Goal: Book appointment/travel/reservation

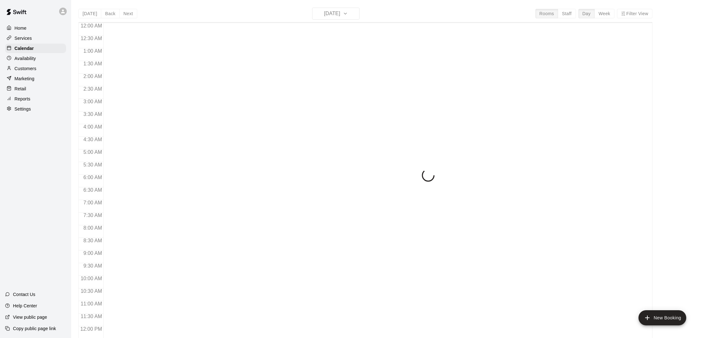
scroll to position [285, 0]
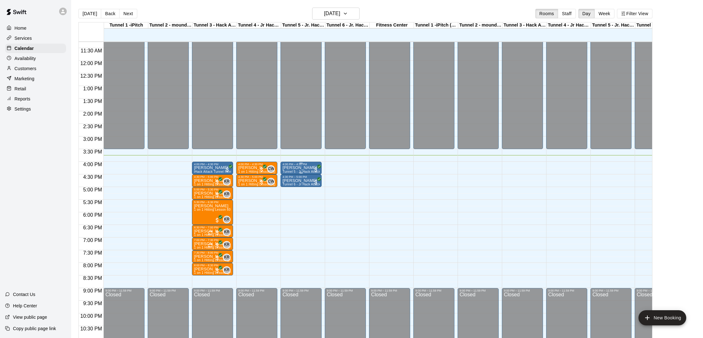
click at [297, 168] on p "[PERSON_NAME]" at bounding box center [300, 168] width 37 height 0
click at [286, 190] on img "edit" at bounding box center [288, 189] width 7 height 7
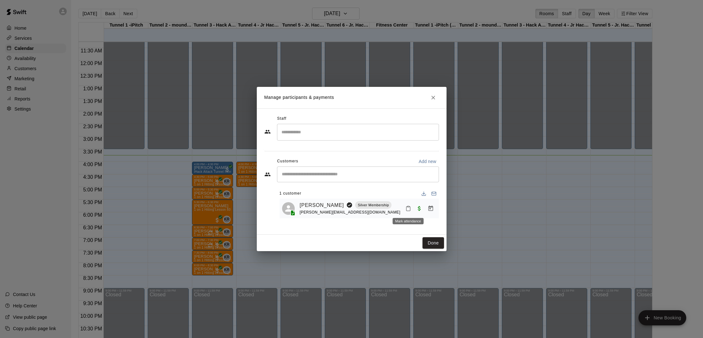
click at [409, 206] on icon "Mark attendance" at bounding box center [408, 209] width 6 height 6
click at [431, 143] on div at bounding box center [351, 169] width 703 height 338
click at [405, 208] on button "Mark attendance" at bounding box center [408, 208] width 11 height 11
click at [413, 206] on icon at bounding box center [416, 208] width 6 height 6
click at [325, 175] on input "Start typing to search customers..." at bounding box center [358, 174] width 156 height 6
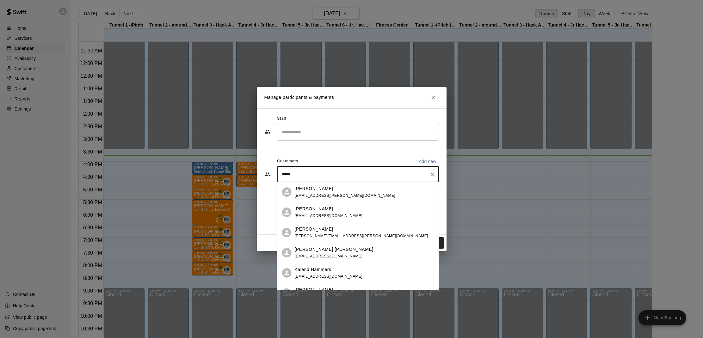
type input "******"
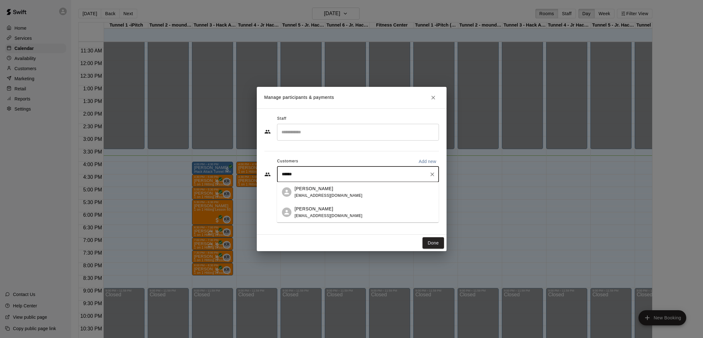
click at [302, 189] on p "[PERSON_NAME]" at bounding box center [314, 189] width 39 height 7
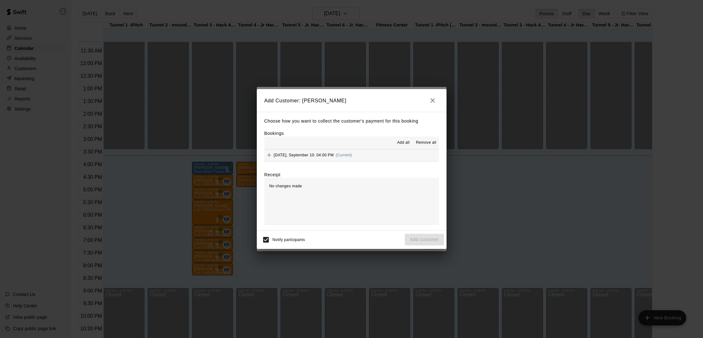
click at [401, 142] on span "Add all" at bounding box center [403, 143] width 13 height 6
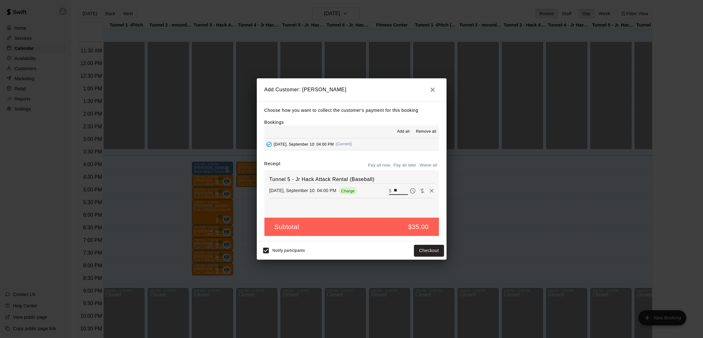
drag, startPoint x: 400, startPoint y: 189, endPoint x: 392, endPoint y: 192, distance: 8.9
click at [392, 192] on div "​ $ **" at bounding box center [398, 191] width 19 height 8
type input "**"
click at [422, 247] on button "Checkout" at bounding box center [429, 251] width 30 height 12
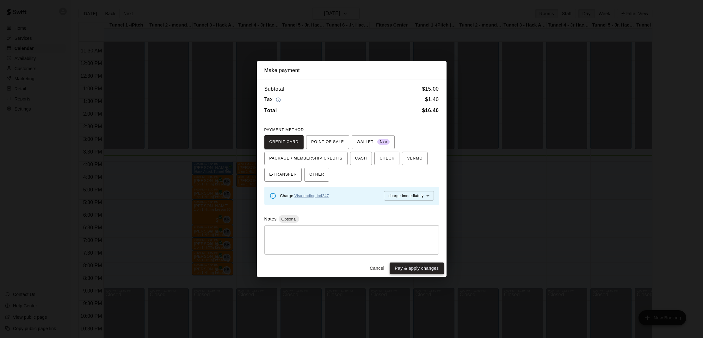
click at [418, 264] on button "Pay & apply changes" at bounding box center [416, 269] width 54 height 12
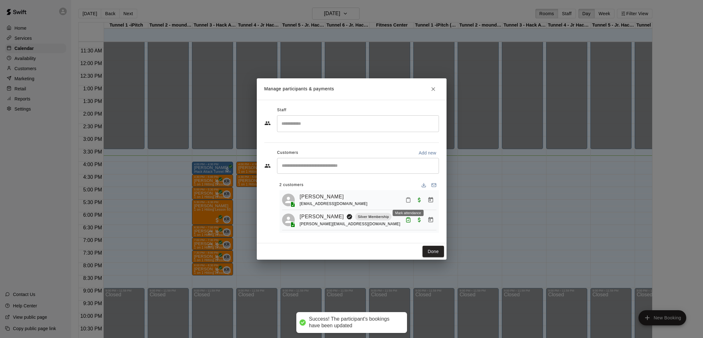
click at [409, 201] on icon "Mark attendance" at bounding box center [408, 200] width 6 height 6
click at [417, 204] on icon at bounding box center [418, 202] width 6 height 6
click at [429, 250] on button "Done" at bounding box center [432, 252] width 21 height 12
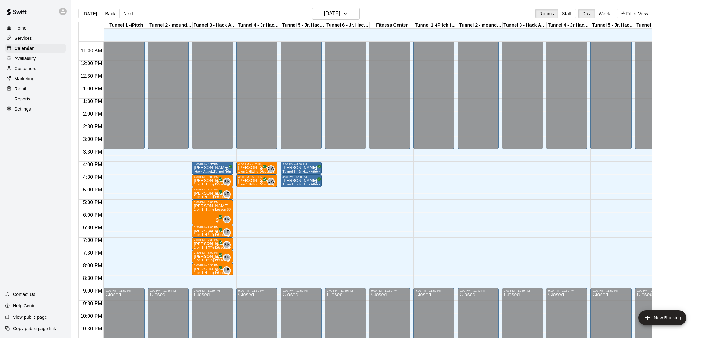
click at [211, 172] on span "iHack Attack Tunnel Rental (Tunnel 3)" at bounding box center [222, 171] width 57 height 3
click at [199, 192] on img "edit" at bounding box center [200, 191] width 7 height 7
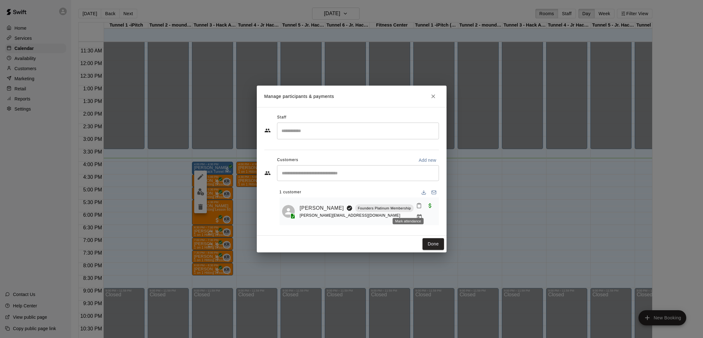
click at [416, 209] on icon "Mark attendance" at bounding box center [419, 206] width 6 height 6
drag, startPoint x: 434, startPoint y: 211, endPoint x: 435, endPoint y: 216, distance: 4.8
click at [435, 211] on p "[PERSON_NAME] attended" at bounding box center [451, 210] width 56 height 6
click at [431, 241] on button "Done" at bounding box center [432, 244] width 21 height 12
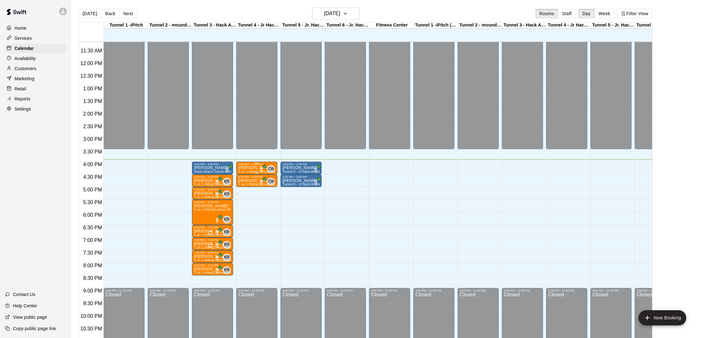
click at [251, 168] on p "[PERSON_NAME]" at bounding box center [256, 168] width 37 height 0
click at [246, 190] on img "edit" at bounding box center [244, 189] width 7 height 7
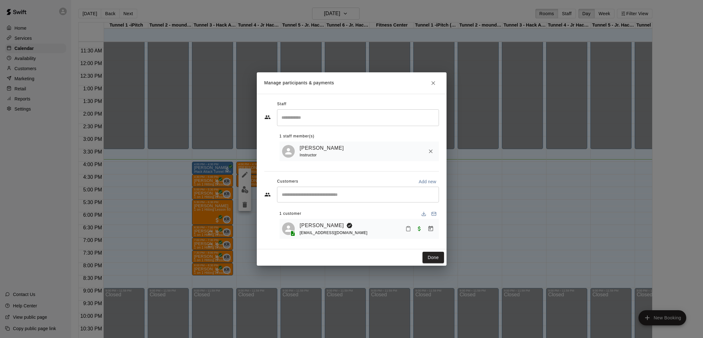
click at [405, 227] on button "Mark attendance" at bounding box center [408, 228] width 11 height 11
click at [420, 225] on li "[PERSON_NAME] attended" at bounding box center [445, 228] width 74 height 10
click at [434, 253] on button "Done" at bounding box center [432, 258] width 21 height 12
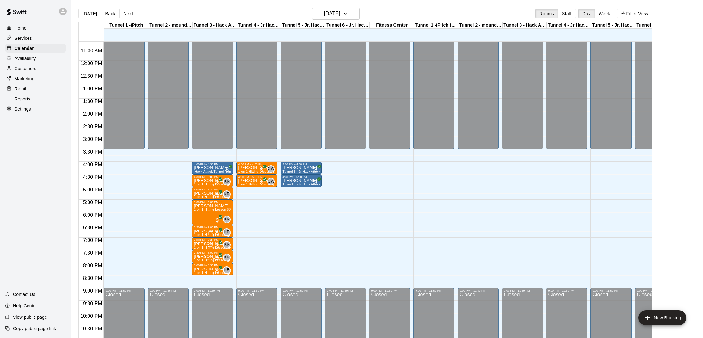
scroll to position [0, 1]
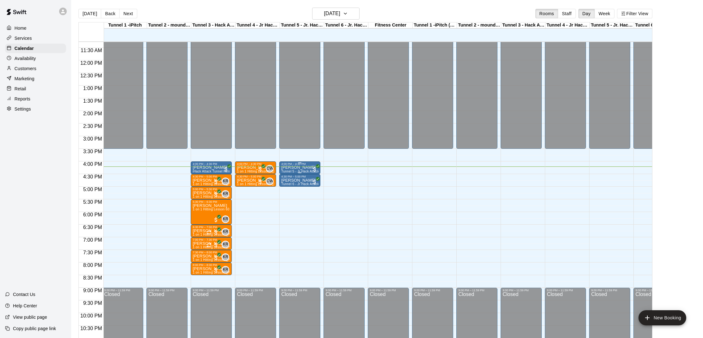
click at [296, 168] on p "[PERSON_NAME]" at bounding box center [299, 168] width 37 height 0
click at [288, 190] on img "edit" at bounding box center [287, 189] width 7 height 7
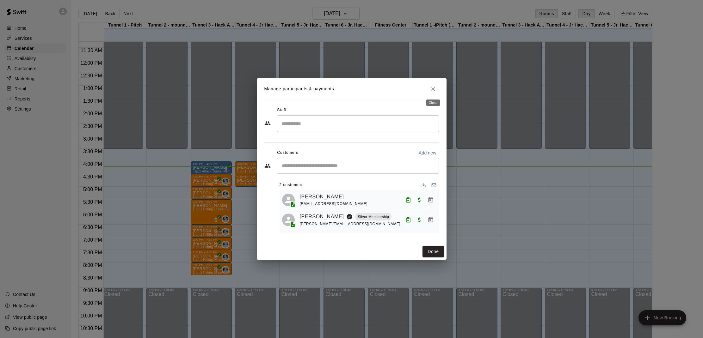
click at [432, 88] on icon "Close" at bounding box center [433, 89] width 6 height 6
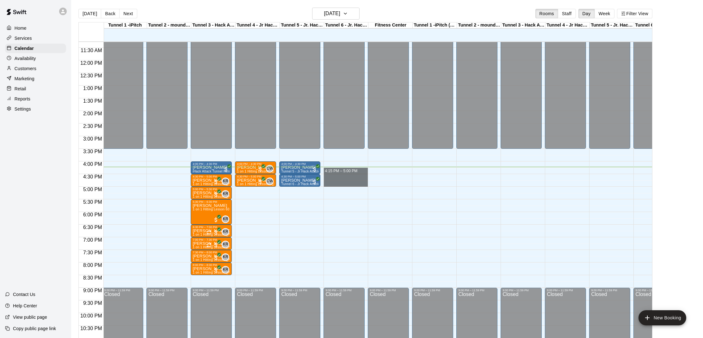
drag, startPoint x: 343, startPoint y: 169, endPoint x: 343, endPoint y: 181, distance: 11.7
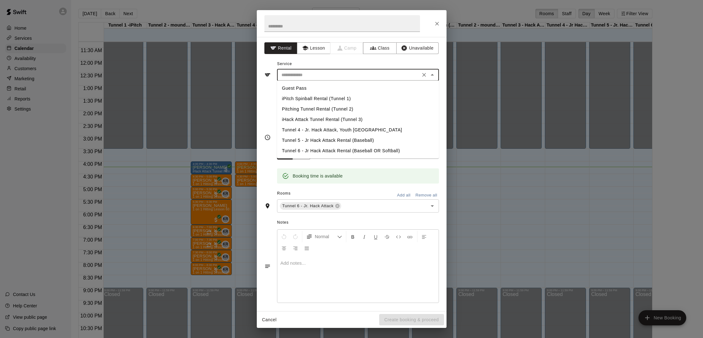
click at [368, 75] on input "text" at bounding box center [348, 75] width 139 height 8
drag, startPoint x: 301, startPoint y: 149, endPoint x: 304, endPoint y: 150, distance: 3.5
click at [301, 149] on li "Tunnel 6 - Jr Hack Attack Rental (Baseball OR Softball)" at bounding box center [358, 151] width 162 height 10
type input "**********"
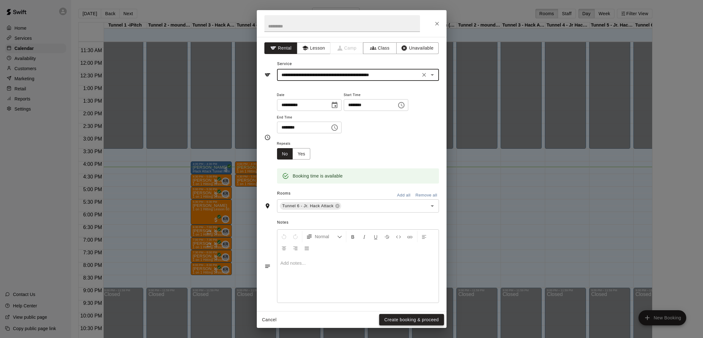
click at [399, 319] on button "Create booking & proceed" at bounding box center [411, 320] width 64 height 12
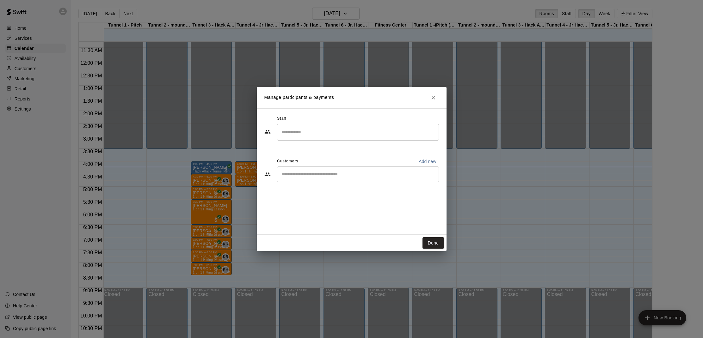
click at [319, 170] on div "​" at bounding box center [358, 175] width 162 height 16
type input "***"
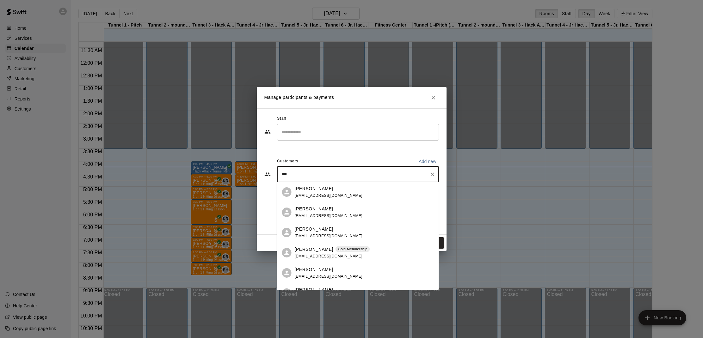
click at [306, 254] on div "Rachel Boyle Gold Membership rachelboyle1@hotmail.com" at bounding box center [332, 253] width 75 height 14
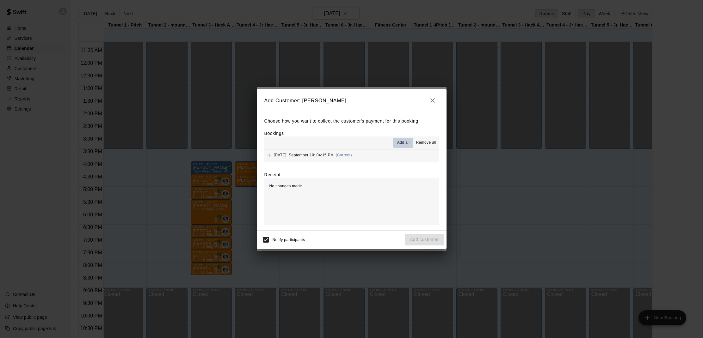
click at [399, 142] on span "Add all" at bounding box center [403, 143] width 13 height 6
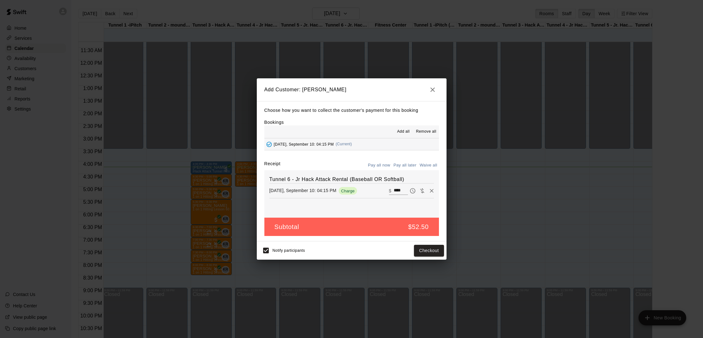
click at [427, 168] on button "Waive all" at bounding box center [428, 166] width 21 height 10
type input "*"
click at [422, 250] on button "Add customer" at bounding box center [424, 251] width 39 height 12
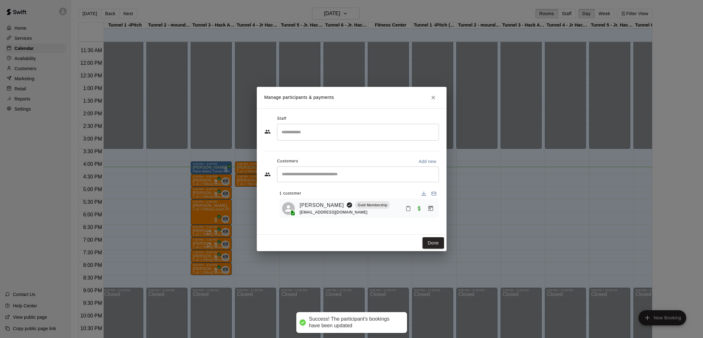
click at [421, 243] on div "Done" at bounding box center [352, 243] width 190 height 17
click at [429, 243] on button "Done" at bounding box center [432, 243] width 21 height 12
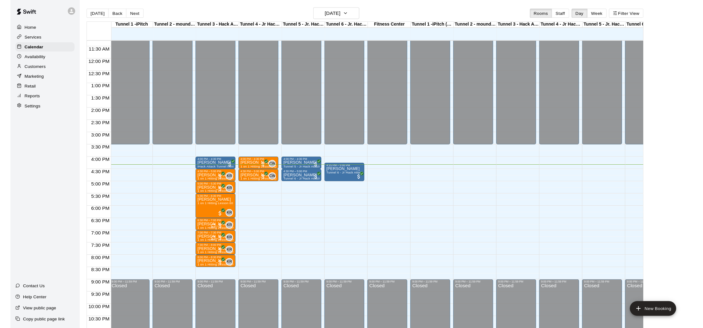
scroll to position [285, 1]
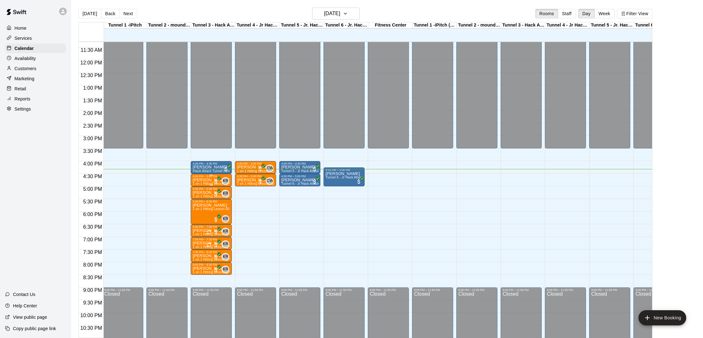
click at [208, 183] on span "1 on 1 Hitting Lesson ([PERSON_NAME])" at bounding box center [223, 183] width 63 height 3
click at [201, 200] on img "edit" at bounding box center [199, 203] width 7 height 7
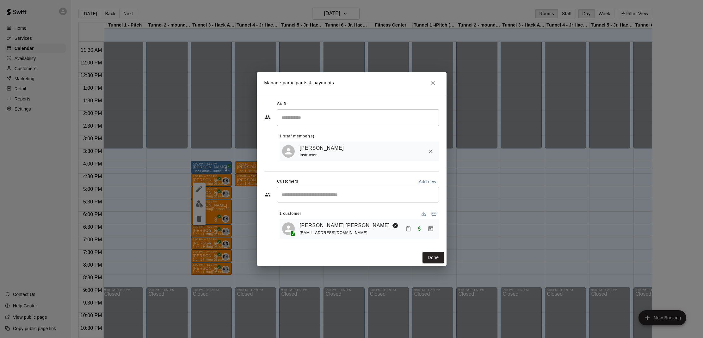
click at [406, 226] on icon "Mark attendance" at bounding box center [408, 229] width 6 height 6
click at [416, 230] on icon at bounding box center [418, 231] width 4 height 4
click at [431, 257] on button "Done" at bounding box center [432, 258] width 21 height 12
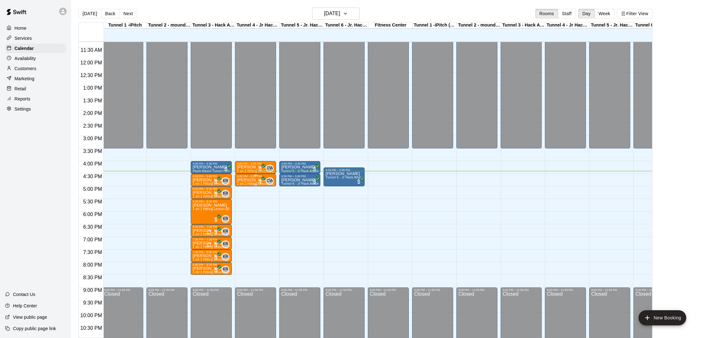
click at [246, 180] on p "[PERSON_NAME]" at bounding box center [255, 180] width 37 height 0
click at [243, 203] on img "edit" at bounding box center [243, 201] width 7 height 7
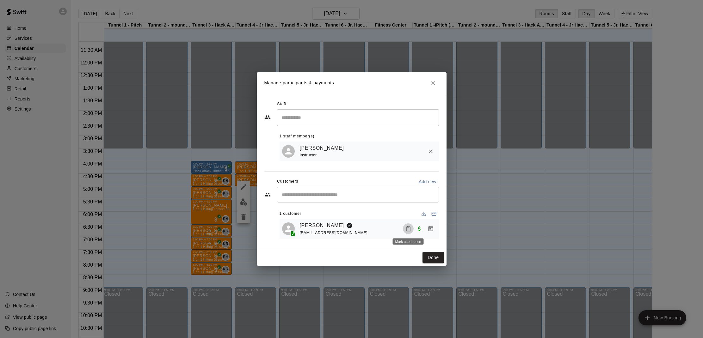
click at [408, 227] on icon "Mark attendance" at bounding box center [408, 229] width 6 height 6
click at [419, 230] on rect at bounding box center [418, 229] width 2 height 1
click at [433, 259] on button "Done" at bounding box center [432, 258] width 21 height 12
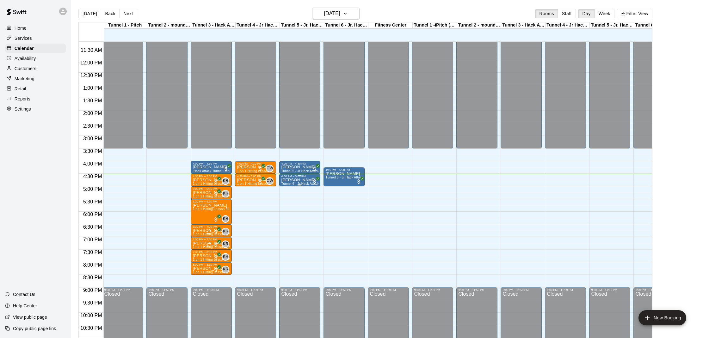
click at [298, 180] on p "[PERSON_NAME]" at bounding box center [299, 180] width 37 height 0
click at [325, 201] on div at bounding box center [351, 169] width 703 height 338
click at [206, 190] on div "5:00 PM – 5:30 PM" at bounding box center [210, 188] width 37 height 3
click at [201, 207] on img "edit" at bounding box center [199, 208] width 7 height 7
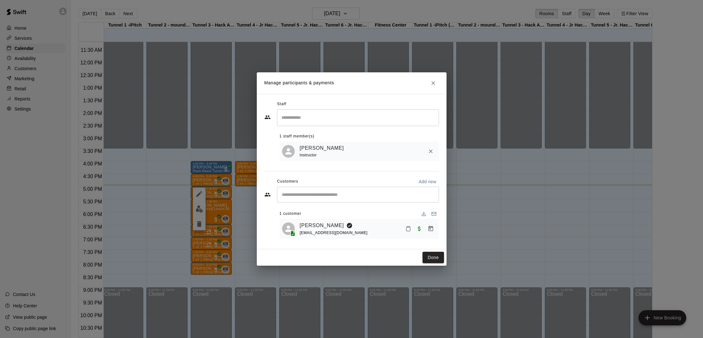
click at [407, 227] on icon "Mark attendance" at bounding box center [408, 229] width 4 height 4
click at [420, 232] on icon at bounding box center [419, 232] width 6 height 6
click at [435, 258] on button "Done" at bounding box center [432, 258] width 21 height 12
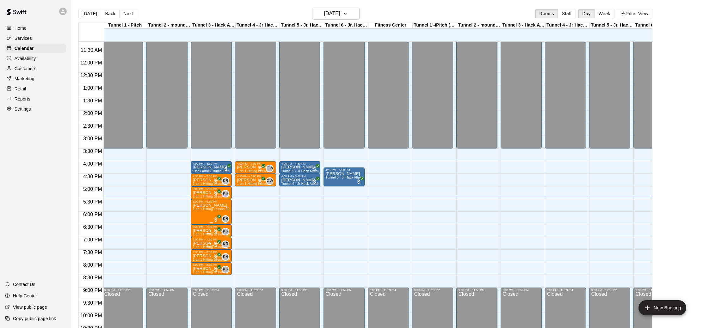
click at [209, 205] on p "[PERSON_NAME]" at bounding box center [210, 205] width 37 height 0
click at [199, 225] on img "edit" at bounding box center [199, 227] width 7 height 7
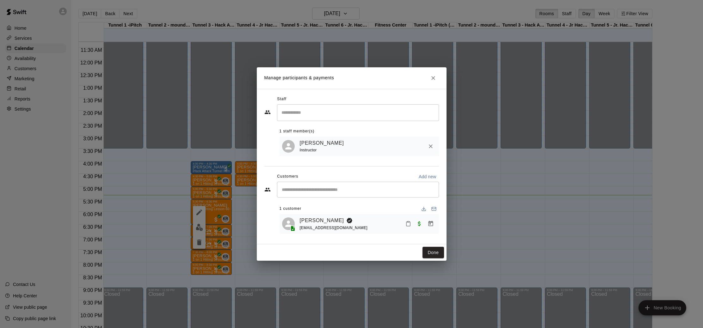
click at [408, 223] on icon "Mark attendance" at bounding box center [408, 224] width 6 height 6
click at [422, 222] on li "[PERSON_NAME] attended" at bounding box center [447, 226] width 74 height 10
click at [436, 247] on button "Done" at bounding box center [432, 253] width 21 height 12
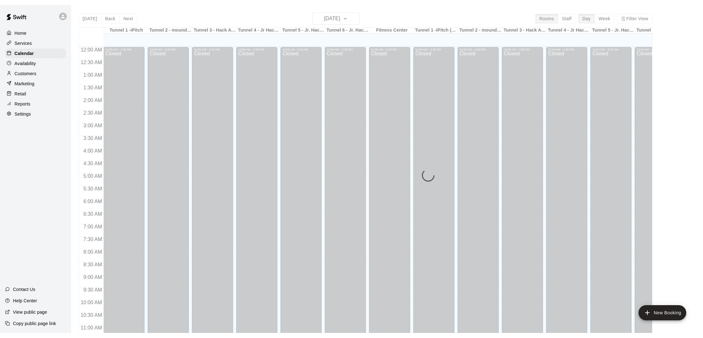
scroll to position [295, 0]
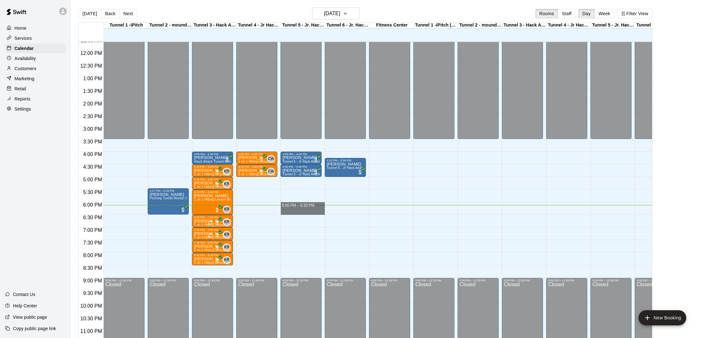
drag, startPoint x: 297, startPoint y: 204, endPoint x: 296, endPoint y: 211, distance: 6.4
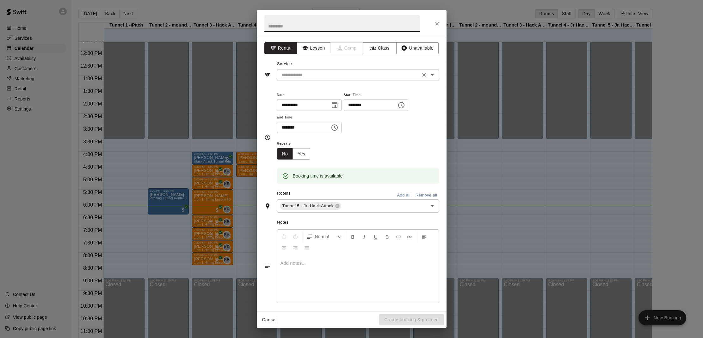
click at [311, 72] on input "text" at bounding box center [348, 75] width 139 height 8
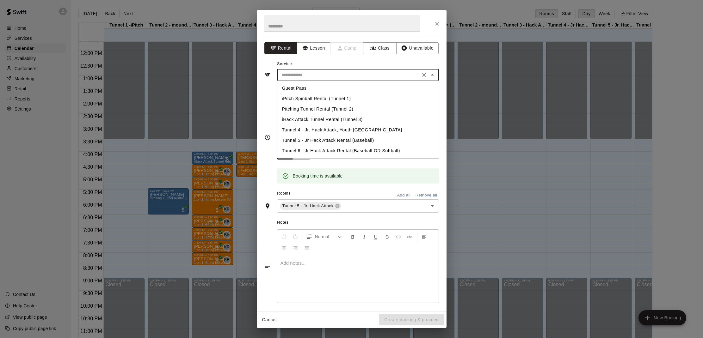
click at [311, 137] on li "Tunnel 5 - Jr Hack Attack Rental (Baseball)" at bounding box center [358, 140] width 162 height 10
type input "**********"
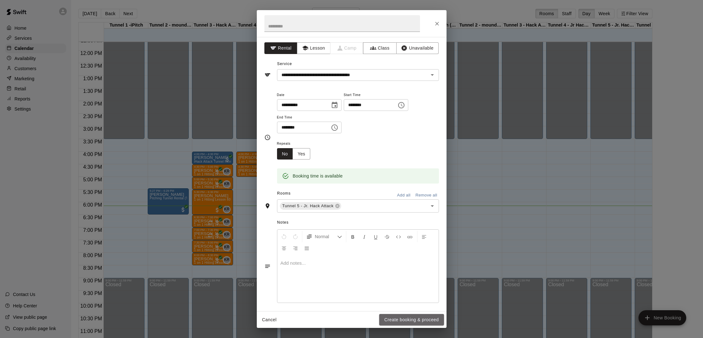
click at [401, 317] on button "Create booking & proceed" at bounding box center [411, 320] width 64 height 12
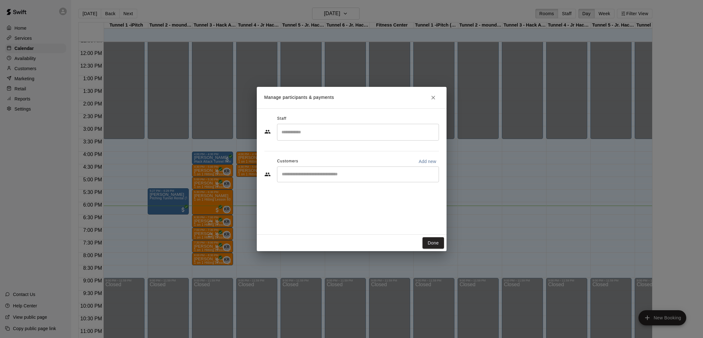
click at [326, 174] on input "Start typing to search customers..." at bounding box center [358, 174] width 156 height 6
type input "*******"
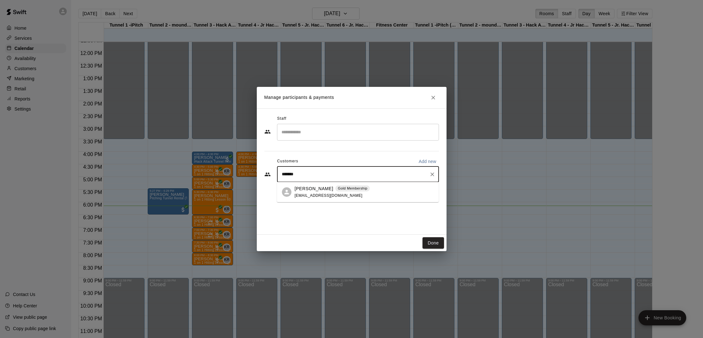
click at [292, 192] on div "Jacob Parks Gold Membership davidparks1981@gmail.com" at bounding box center [358, 192] width 162 height 20
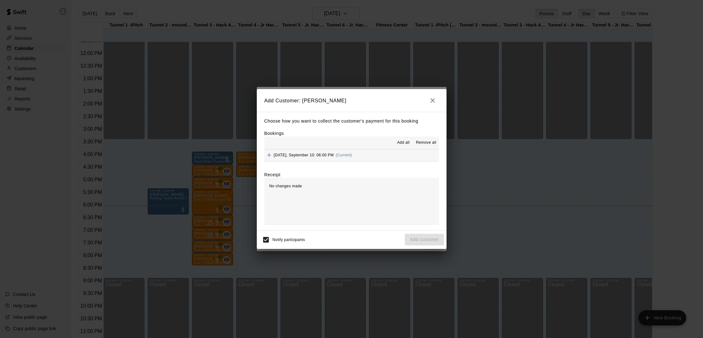
click at [402, 147] on button "Add all" at bounding box center [403, 143] width 20 height 10
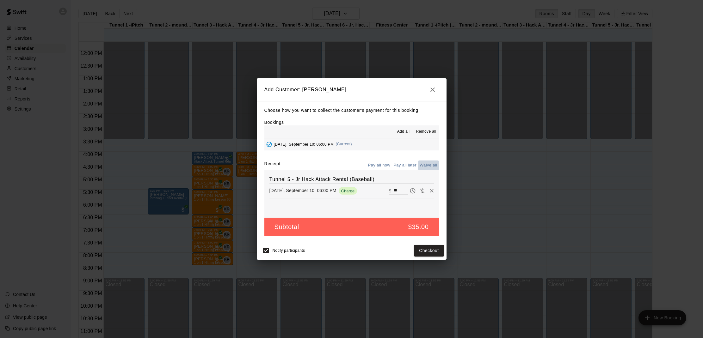
click at [425, 163] on button "Waive all" at bounding box center [428, 166] width 21 height 10
type input "*"
click at [438, 250] on button "Add customer" at bounding box center [424, 251] width 39 height 12
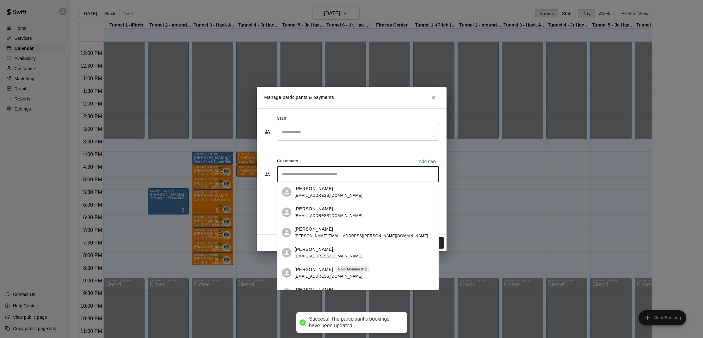
click at [338, 174] on input "Start typing to search customers..." at bounding box center [358, 174] width 156 height 6
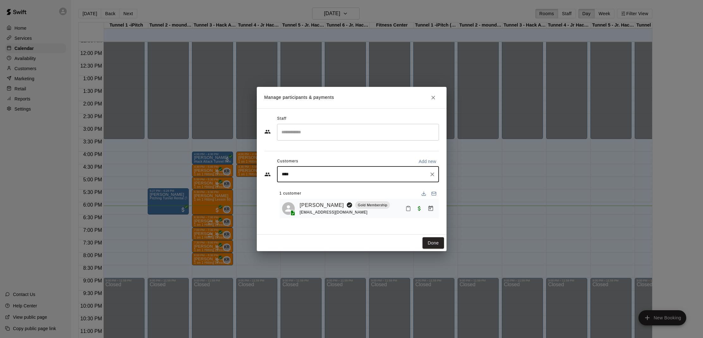
type input "****"
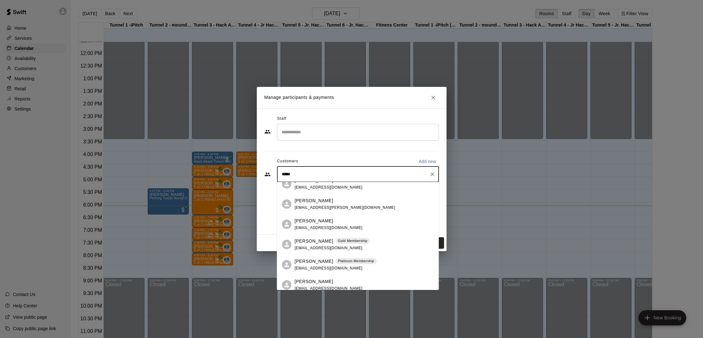
scroll to position [9, 0]
click at [318, 272] on div "William Franke wfranke10@gmail.com William Dale Hicks aka.dale@yahoo.com Willia…" at bounding box center [358, 236] width 162 height 108
click at [308, 261] on p "[PERSON_NAME]" at bounding box center [314, 260] width 39 height 7
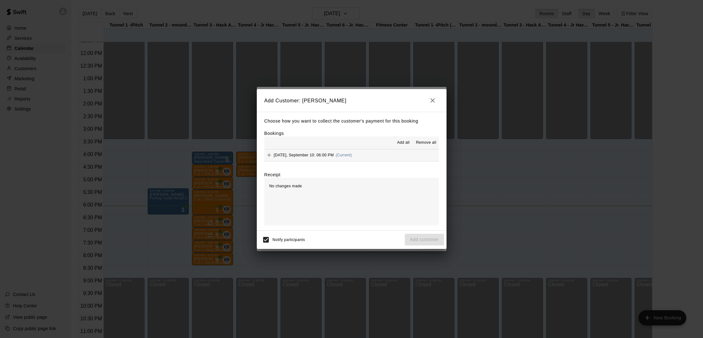
click at [396, 141] on button "Add all" at bounding box center [403, 143] width 20 height 10
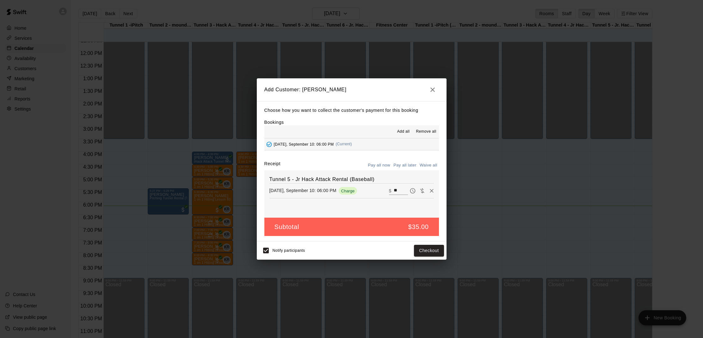
click at [431, 166] on button "Waive all" at bounding box center [428, 166] width 21 height 10
type input "*"
click at [422, 241] on div "Notify participants Add customer" at bounding box center [352, 250] width 190 height 18
click at [423, 247] on button "Add customer" at bounding box center [424, 251] width 39 height 12
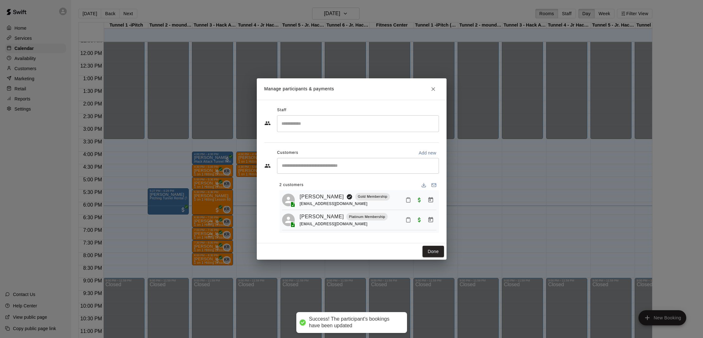
click at [426, 243] on div "Done" at bounding box center [352, 251] width 190 height 17
click at [430, 250] on button "Done" at bounding box center [432, 252] width 21 height 12
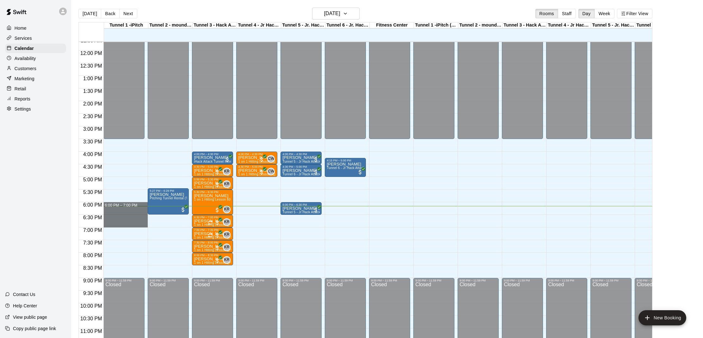
drag, startPoint x: 121, startPoint y: 207, endPoint x: 121, endPoint y: 223, distance: 15.2
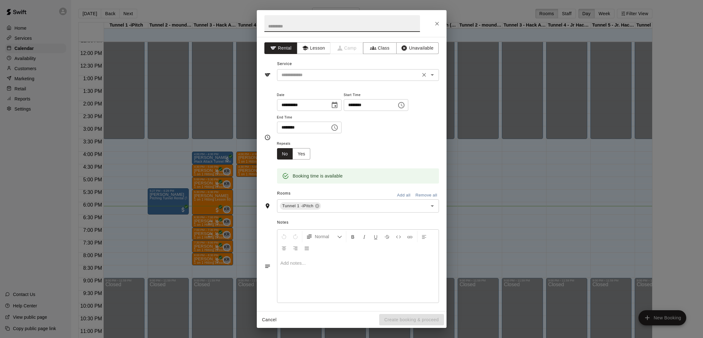
click at [361, 80] on div "​" at bounding box center [358, 75] width 162 height 12
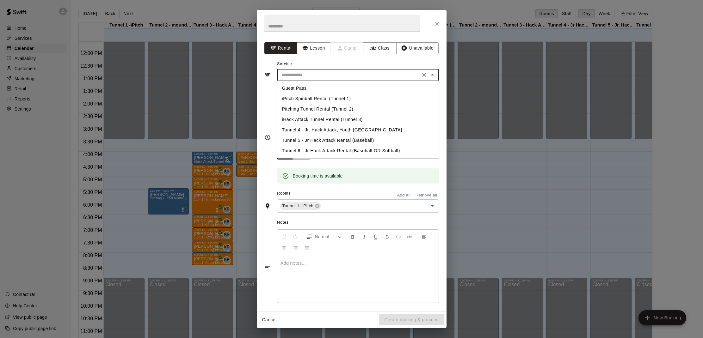
click at [347, 98] on li "iPitch Spinball Rental (Tunnel 1)" at bounding box center [358, 99] width 162 height 10
type input "**********"
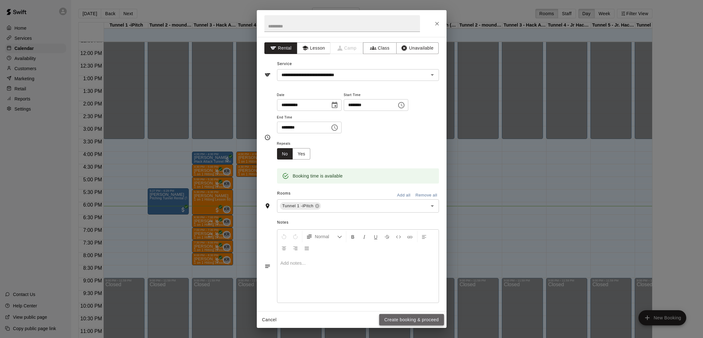
click at [400, 317] on button "Create booking & proceed" at bounding box center [411, 320] width 64 height 12
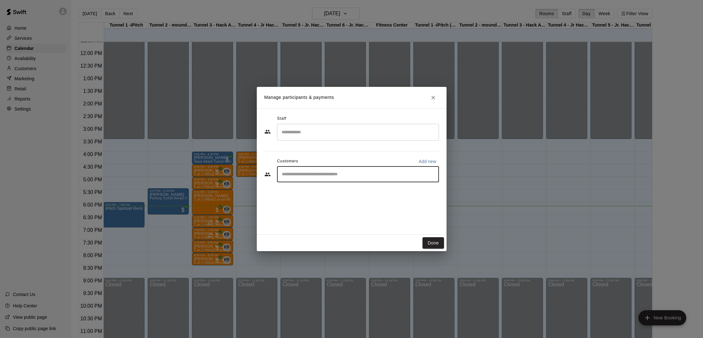
click at [357, 171] on input "Start typing to search customers..." at bounding box center [358, 174] width 156 height 6
type input "****"
click at [298, 194] on span "[DOMAIN_NAME][EMAIL_ADDRESS][DOMAIN_NAME]" at bounding box center [345, 195] width 100 height 4
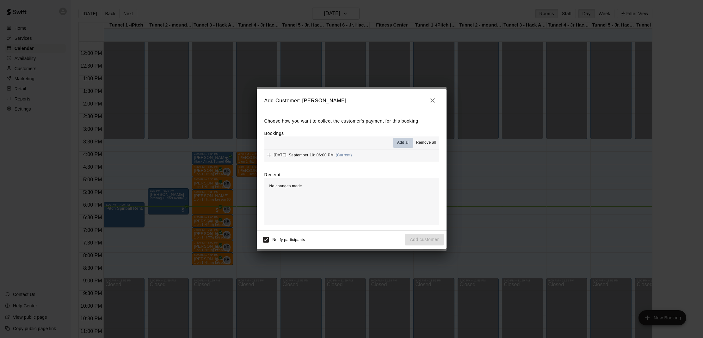
click at [403, 143] on span "Add all" at bounding box center [403, 143] width 13 height 6
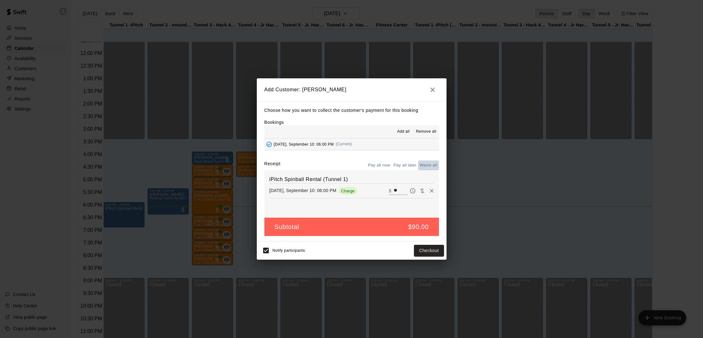
click at [424, 164] on button "Waive all" at bounding box center [428, 166] width 21 height 10
type input "*"
click at [425, 250] on button "Add customer" at bounding box center [424, 251] width 39 height 12
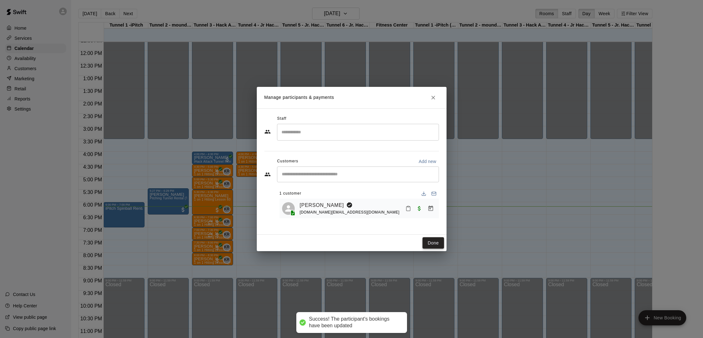
click at [429, 244] on button "Done" at bounding box center [432, 243] width 21 height 12
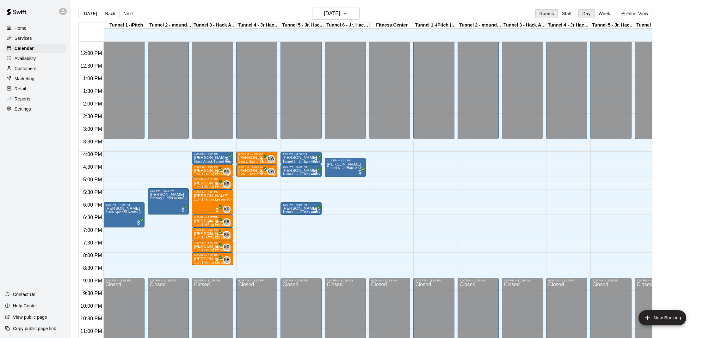
click at [204, 221] on p "[PERSON_NAME] [PERSON_NAME]" at bounding box center [212, 221] width 37 height 0
click at [198, 242] on img "edit" at bounding box center [200, 243] width 7 height 7
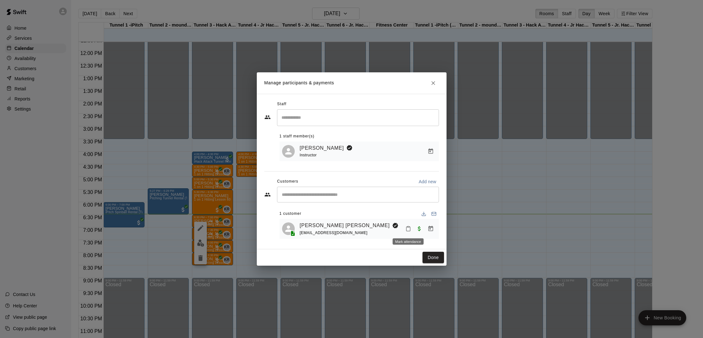
click at [405, 227] on icon "Mark attendance" at bounding box center [408, 229] width 6 height 6
click at [425, 229] on p "[PERSON_NAME] attended" at bounding box center [451, 231] width 56 height 6
click at [426, 254] on button "Done" at bounding box center [432, 258] width 21 height 12
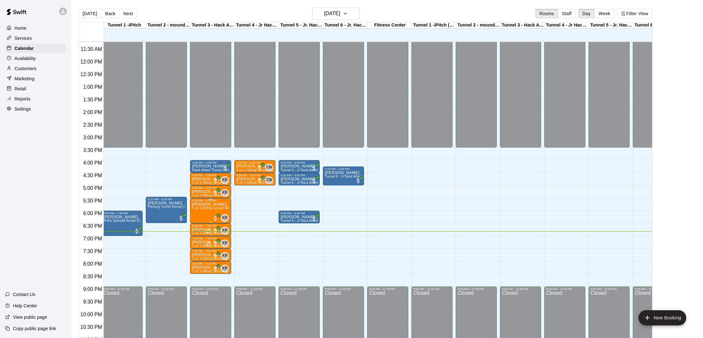
scroll to position [286, 2]
click at [198, 243] on p "[PERSON_NAME]" at bounding box center [210, 243] width 37 height 0
click at [195, 261] on img "edit" at bounding box center [198, 264] width 7 height 7
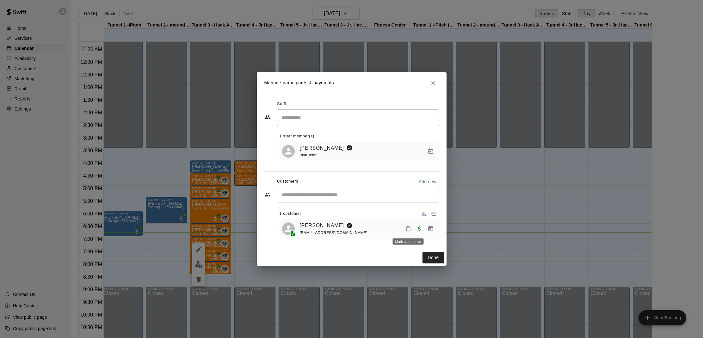
click at [406, 230] on icon "Mark attendance" at bounding box center [408, 229] width 4 height 4
click at [425, 230] on p "[PERSON_NAME] attended" at bounding box center [452, 232] width 56 height 6
click at [428, 259] on button "Done" at bounding box center [432, 258] width 21 height 12
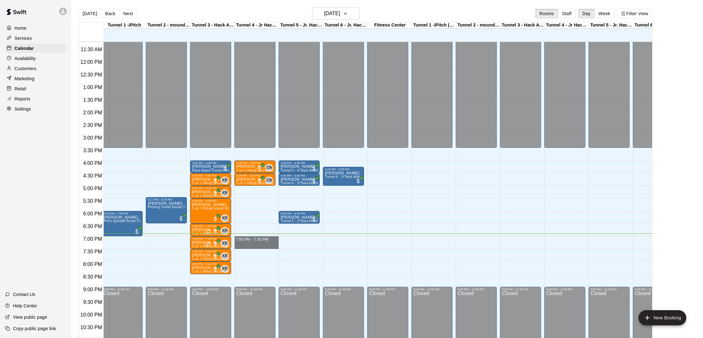
drag, startPoint x: 246, startPoint y: 237, endPoint x: 248, endPoint y: 245, distance: 7.6
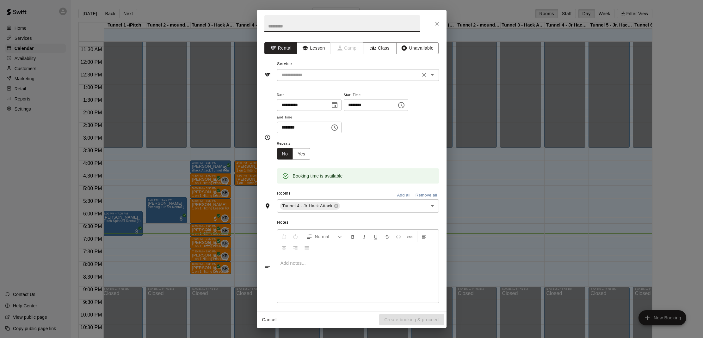
click at [316, 75] on input "text" at bounding box center [348, 75] width 139 height 8
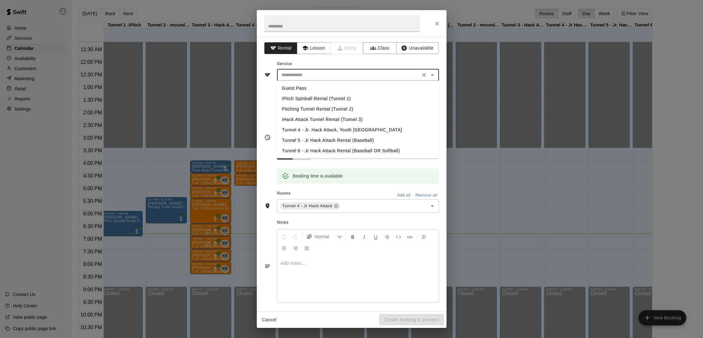
click at [333, 110] on li "Pitching Tunnel Rental (Tunnel 2)" at bounding box center [358, 109] width 162 height 10
type input "**********"
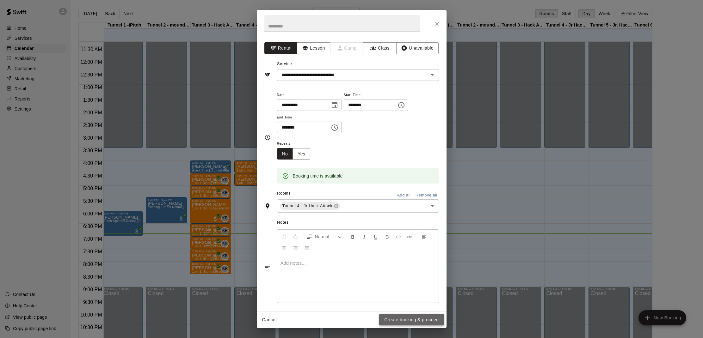
click at [402, 318] on button "Create booking & proceed" at bounding box center [411, 320] width 64 height 12
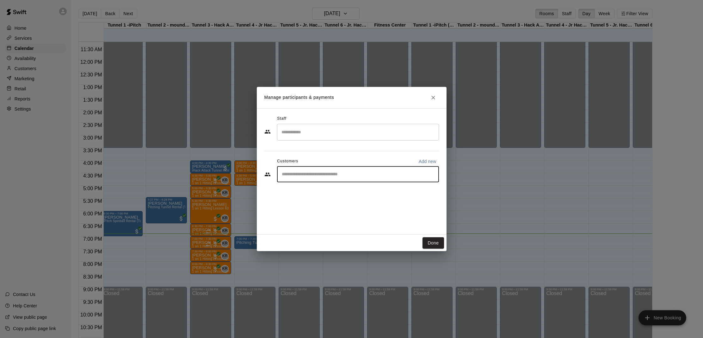
click at [309, 173] on input "Start typing to search customers..." at bounding box center [358, 174] width 156 height 6
type input "**********"
click at [300, 191] on p "[PERSON_NAME]" at bounding box center [314, 189] width 39 height 7
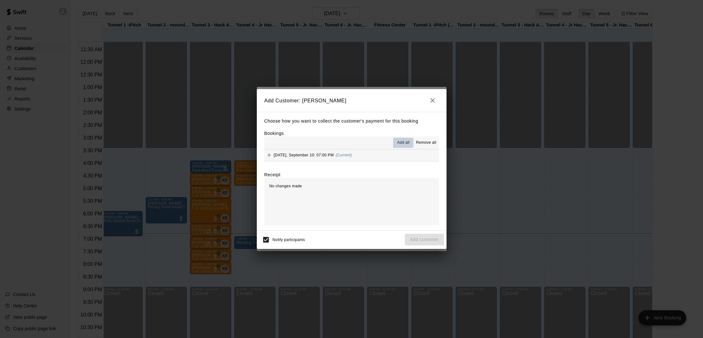
click at [399, 146] on span "Add all" at bounding box center [403, 143] width 13 height 6
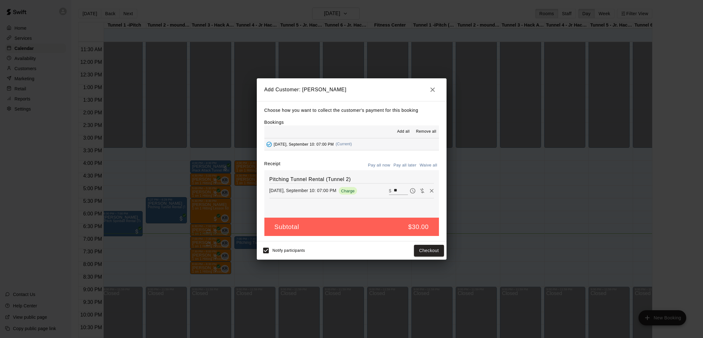
click at [423, 165] on button "Waive all" at bounding box center [428, 166] width 21 height 10
type input "*"
click at [430, 249] on button "Add customer" at bounding box center [424, 251] width 39 height 12
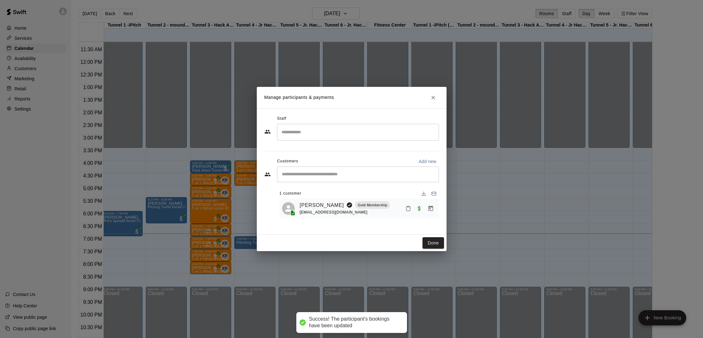
click at [405, 209] on icon "Mark attendance" at bounding box center [408, 209] width 6 height 6
click at [421, 211] on li "[PERSON_NAME] attended" at bounding box center [447, 210] width 74 height 10
click at [432, 241] on button "Done" at bounding box center [432, 243] width 21 height 12
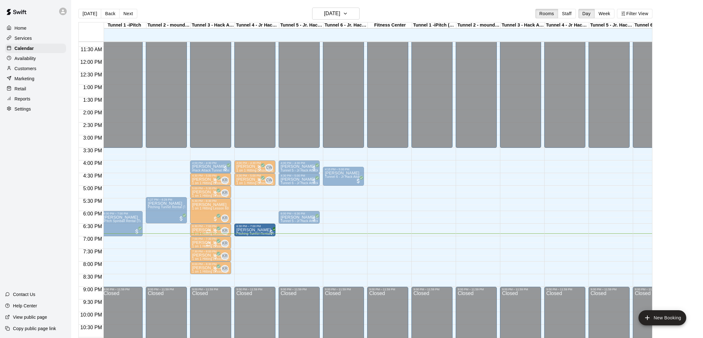
drag, startPoint x: 263, startPoint y: 241, endPoint x: 263, endPoint y: 231, distance: 9.8
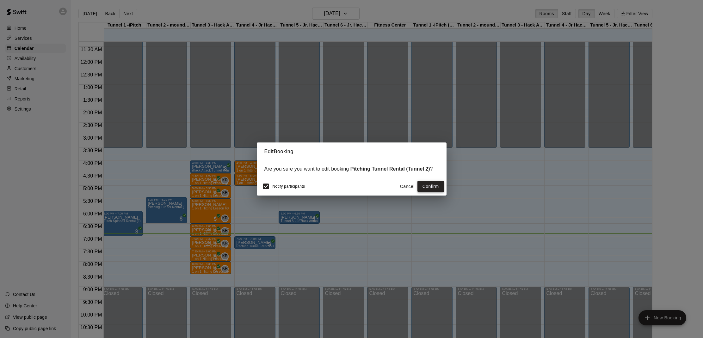
click at [428, 186] on button "Confirm" at bounding box center [430, 187] width 27 height 12
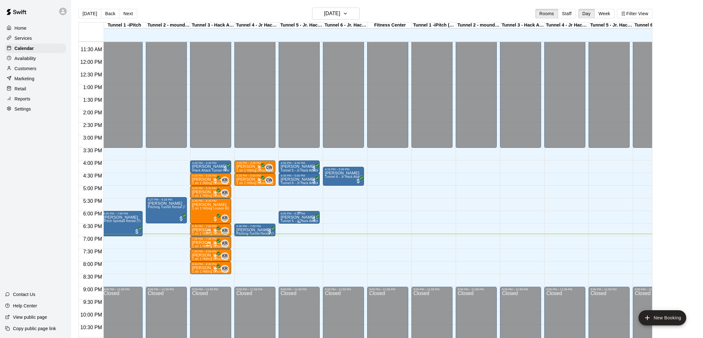
click at [293, 217] on p "[PERSON_NAME] & 1 other" at bounding box center [298, 217] width 37 height 0
click at [288, 237] on img "edit" at bounding box center [286, 239] width 7 height 7
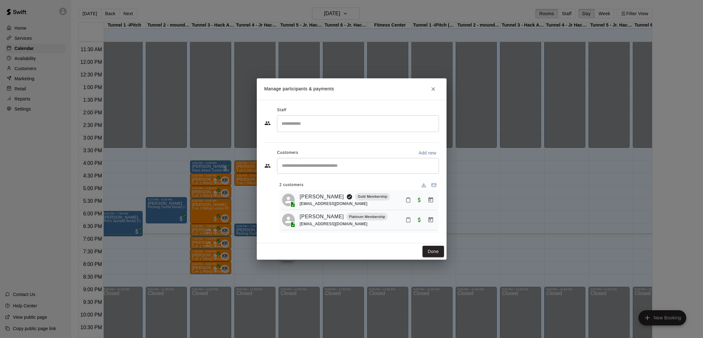
click at [444, 251] on div "Done" at bounding box center [352, 251] width 190 height 17
click at [441, 250] on button "Done" at bounding box center [432, 252] width 21 height 12
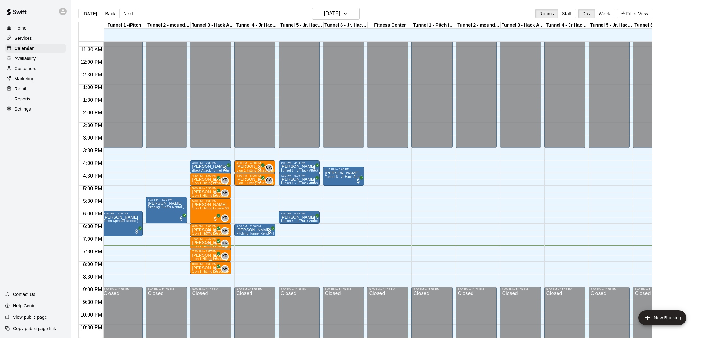
click at [197, 255] on p "[PERSON_NAME]" at bounding box center [210, 255] width 37 height 0
click at [198, 274] on img "edit" at bounding box center [198, 277] width 7 height 7
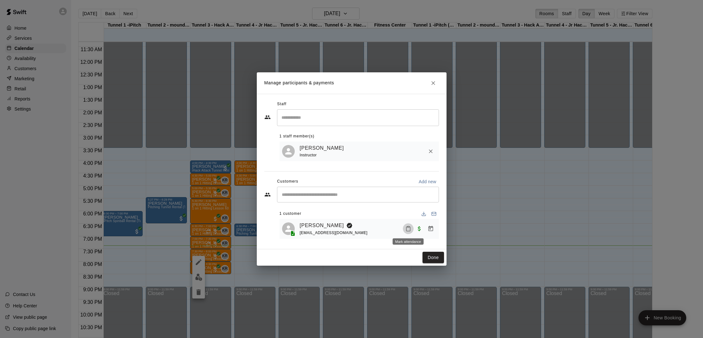
click at [406, 225] on button "Mark attendance" at bounding box center [408, 228] width 11 height 11
click at [425, 231] on p "[PERSON_NAME] attended" at bounding box center [449, 228] width 56 height 6
click at [435, 254] on button "Done" at bounding box center [432, 258] width 21 height 12
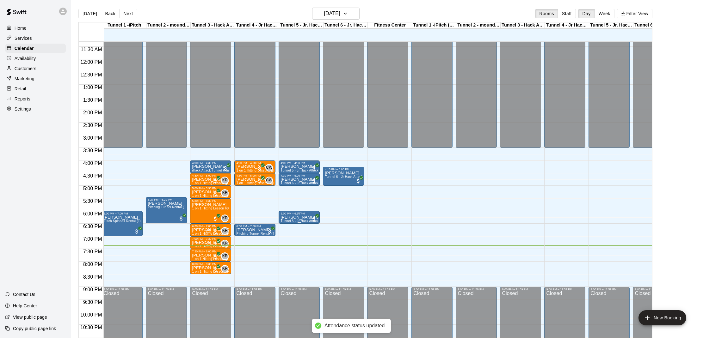
click at [285, 217] on p "[PERSON_NAME] & 1 other" at bounding box center [298, 217] width 37 height 0
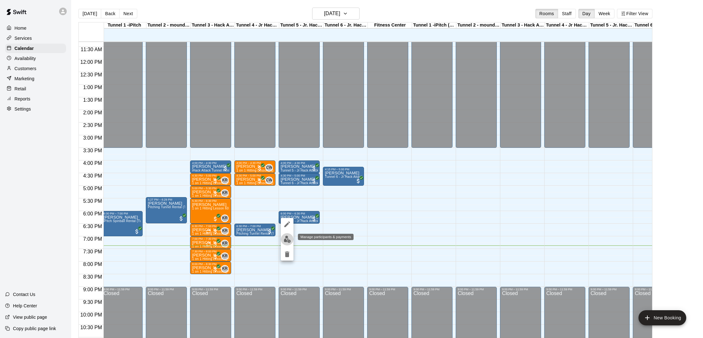
click at [285, 235] on button "edit" at bounding box center [287, 239] width 13 height 12
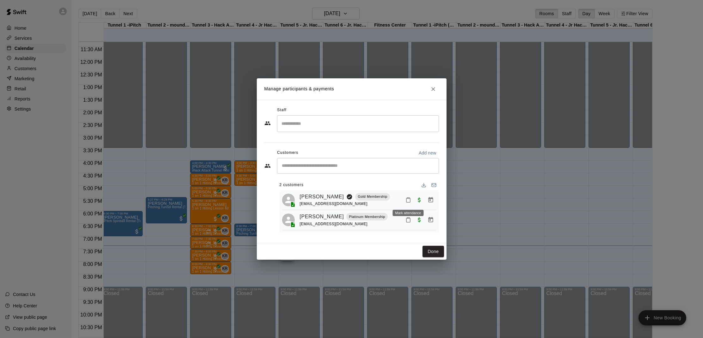
click at [408, 198] on rect "Mark attendance" at bounding box center [408, 198] width 2 height 1
click at [419, 205] on icon at bounding box center [420, 203] width 4 height 4
click at [408, 222] on icon "Mark attendance" at bounding box center [408, 220] width 6 height 6
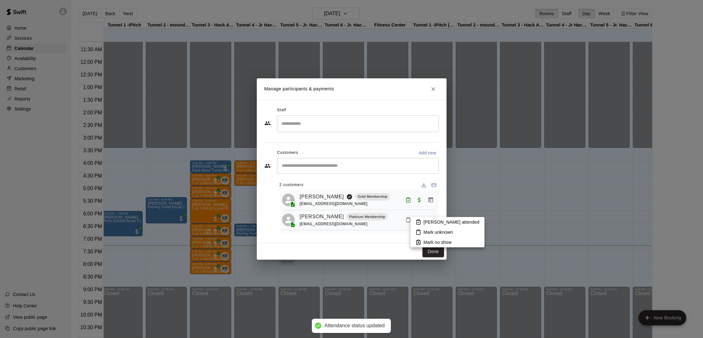
click at [423, 223] on li "[PERSON_NAME] attended" at bounding box center [447, 222] width 74 height 10
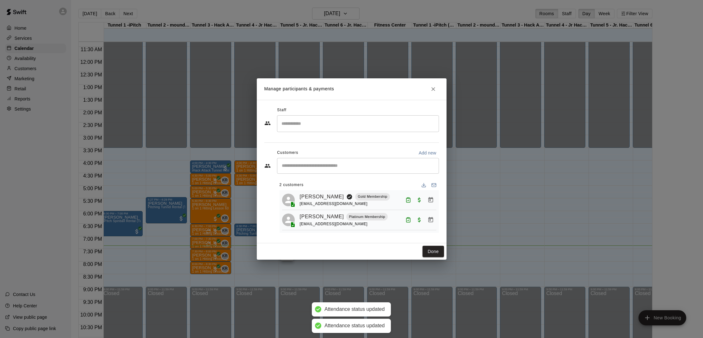
click at [433, 250] on button "Done" at bounding box center [432, 252] width 21 height 12
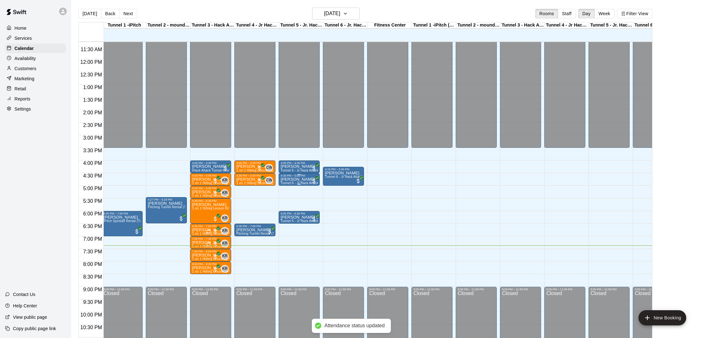
click at [297, 176] on div "4:30 PM – 5:00 PM" at bounding box center [298, 175] width 37 height 3
click at [290, 192] on button "edit" at bounding box center [287, 196] width 13 height 12
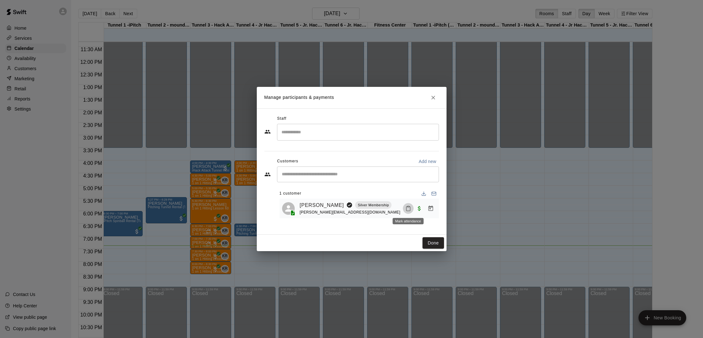
click at [407, 205] on button "Mark attendance" at bounding box center [408, 208] width 11 height 11
click at [416, 207] on rect at bounding box center [416, 206] width 2 height 1
click at [431, 239] on button "Done" at bounding box center [432, 243] width 21 height 12
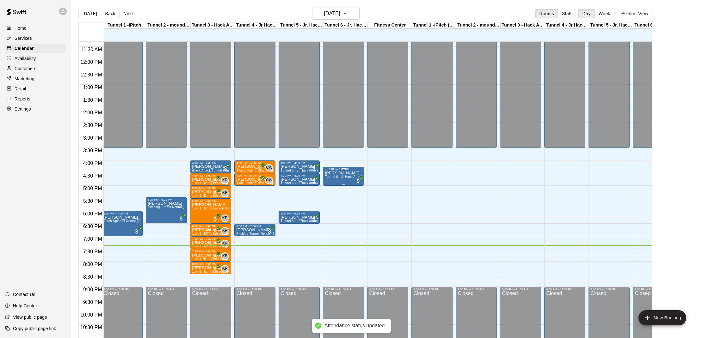
click at [338, 179] on span "Tunnel 6 - Jr Hack Attack Rental (Baseball OR Softball)" at bounding box center [366, 176] width 83 height 3
click at [333, 199] on img "edit" at bounding box center [331, 196] width 7 height 7
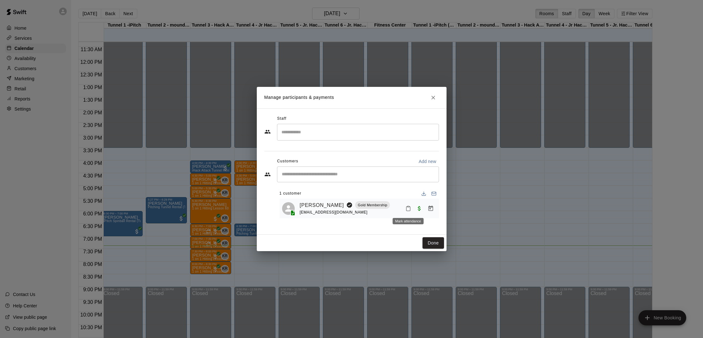
click at [404, 208] on button "Mark attendance" at bounding box center [408, 208] width 11 height 11
click at [427, 211] on li "[PERSON_NAME] attended" at bounding box center [445, 208] width 74 height 10
click at [432, 238] on button "Done" at bounding box center [432, 243] width 21 height 12
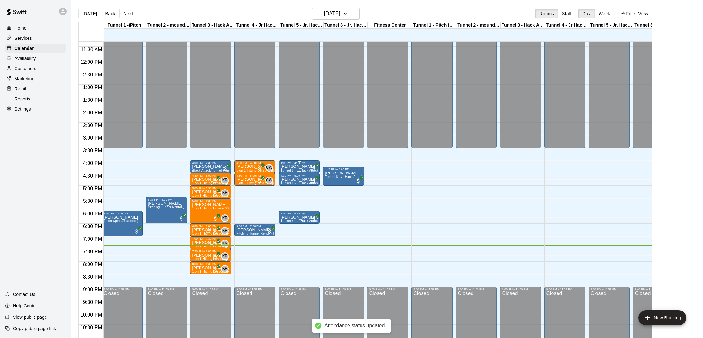
click at [298, 167] on p "[PERSON_NAME]" at bounding box center [298, 167] width 37 height 0
click at [290, 184] on button "edit" at bounding box center [287, 188] width 13 height 12
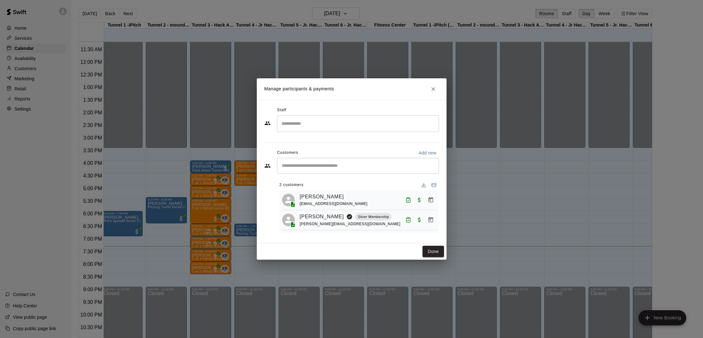
click at [433, 91] on icon "Close" at bounding box center [433, 89] width 6 height 6
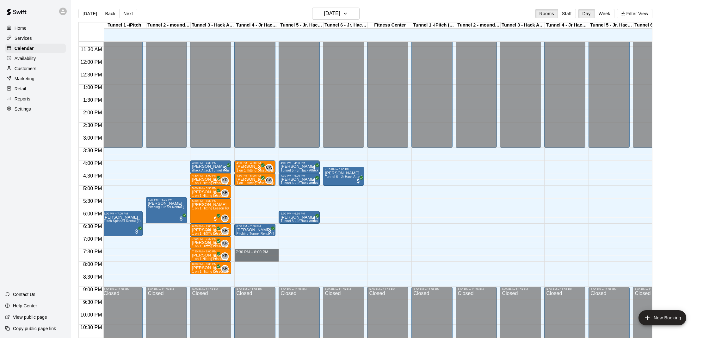
drag, startPoint x: 241, startPoint y: 253, endPoint x: 241, endPoint y: 258, distance: 4.4
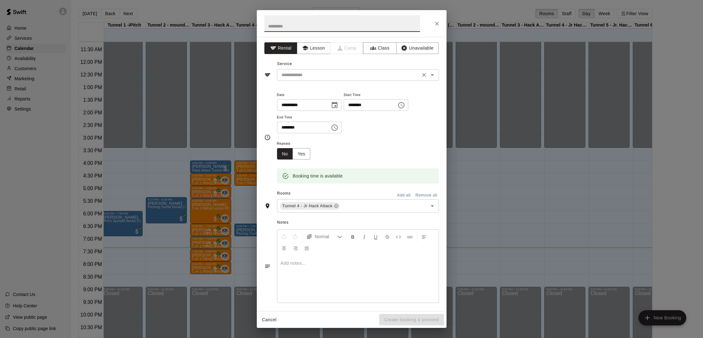
click at [304, 72] on input "text" at bounding box center [348, 75] width 139 height 8
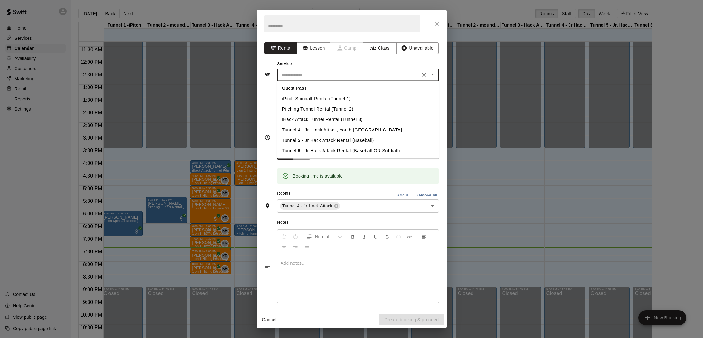
click at [315, 138] on li "Tunnel 5 - Jr Hack Attack Rental (Baseball)" at bounding box center [358, 140] width 162 height 10
type input "**********"
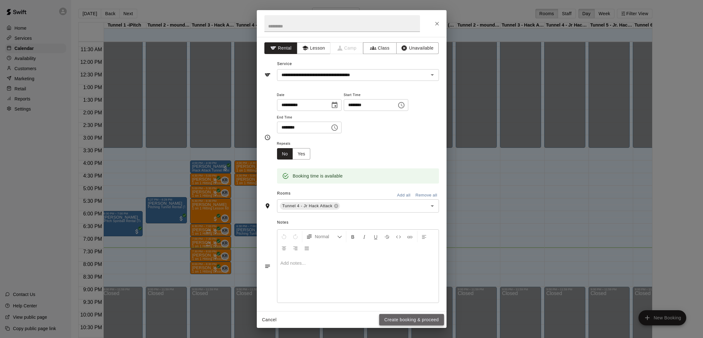
click at [405, 318] on button "Create booking & proceed" at bounding box center [411, 320] width 64 height 12
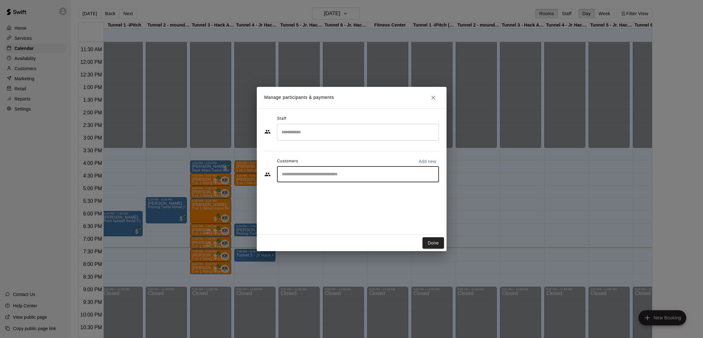
click at [309, 171] on input "Start typing to search customers..." at bounding box center [358, 174] width 156 height 6
type input "****"
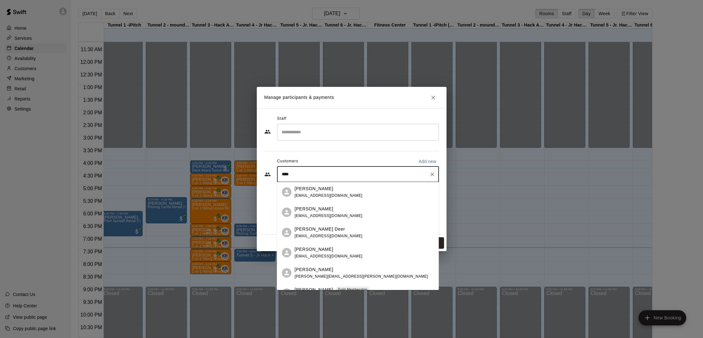
click at [307, 210] on p "[PERSON_NAME]" at bounding box center [314, 209] width 39 height 7
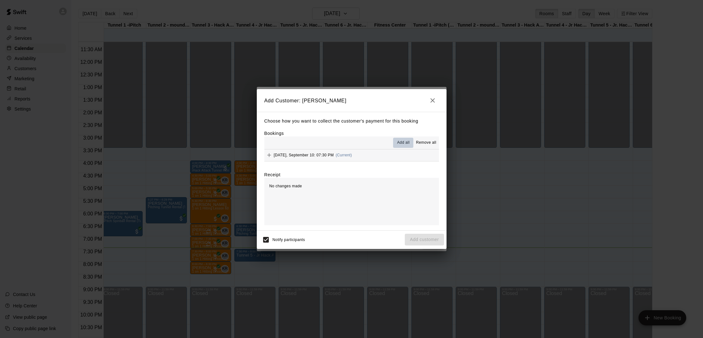
click at [403, 143] on span "Add all" at bounding box center [403, 143] width 13 height 6
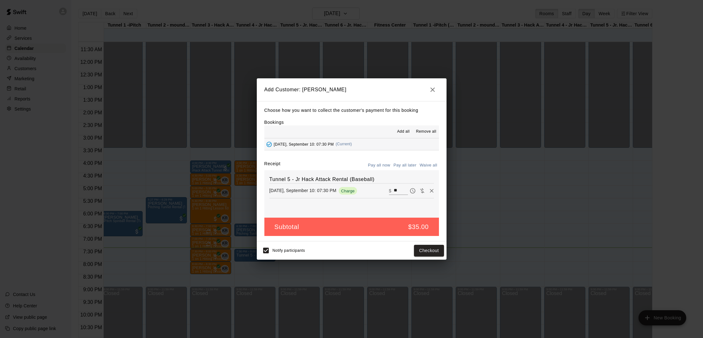
click at [433, 92] on icon "button" at bounding box center [433, 90] width 8 height 8
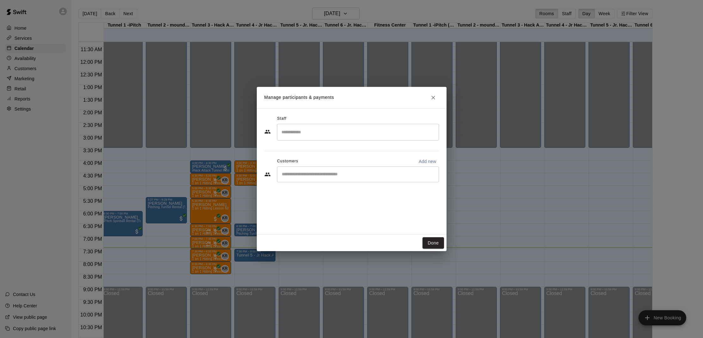
click at [327, 181] on div "​" at bounding box center [358, 175] width 162 height 16
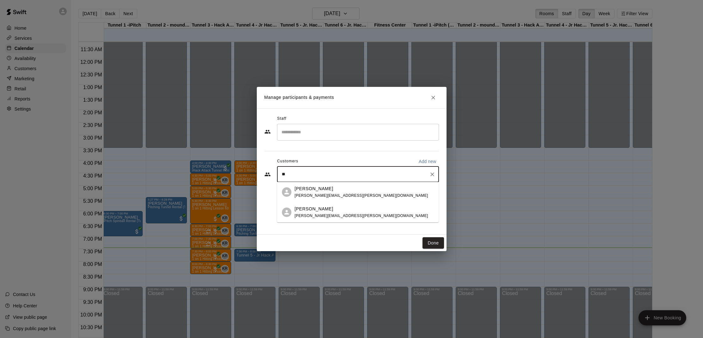
type input "*"
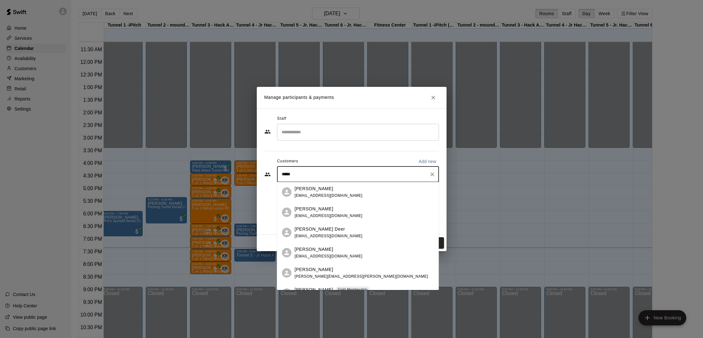
type input "*****"
click at [304, 249] on p "[PERSON_NAME]" at bounding box center [314, 249] width 39 height 7
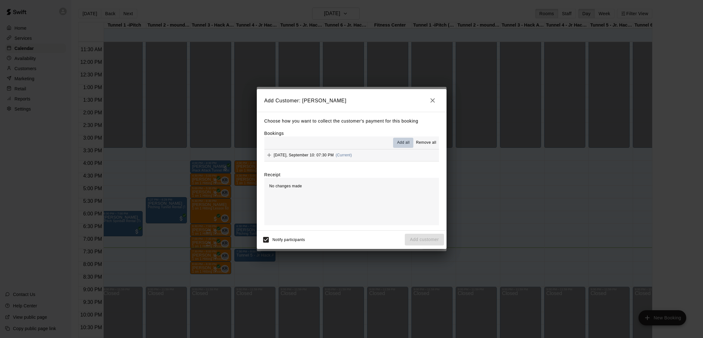
click at [405, 145] on span "Add all" at bounding box center [403, 143] width 13 height 6
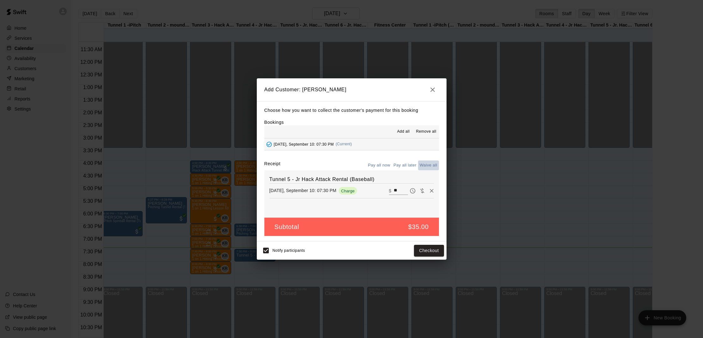
click at [432, 164] on button "Waive all" at bounding box center [428, 166] width 21 height 10
type input "*"
click at [423, 247] on button "Add customer" at bounding box center [424, 251] width 39 height 12
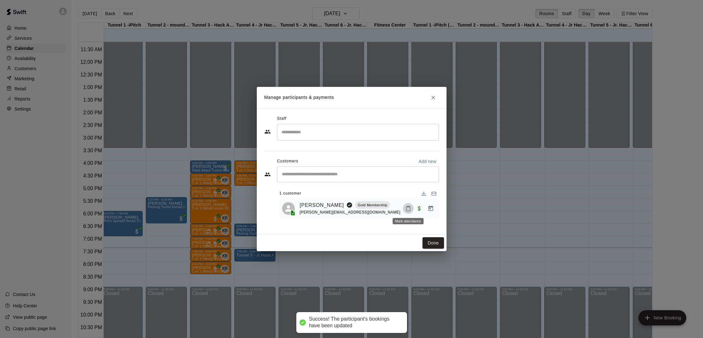
click at [409, 211] on button "Mark attendance" at bounding box center [408, 208] width 11 height 11
click at [421, 211] on p "[PERSON_NAME] attended" at bounding box center [449, 208] width 56 height 6
click at [427, 243] on button "Done" at bounding box center [432, 243] width 21 height 12
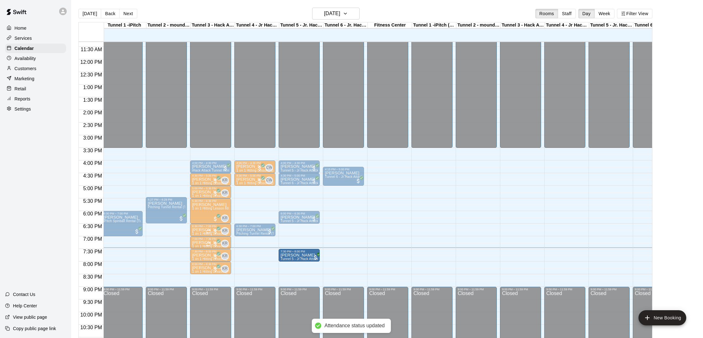
drag, startPoint x: 267, startPoint y: 255, endPoint x: 286, endPoint y: 256, distance: 19.3
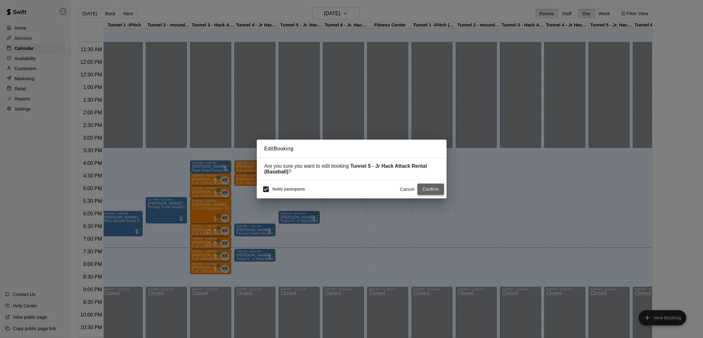
click at [424, 192] on button "Confirm" at bounding box center [430, 190] width 27 height 12
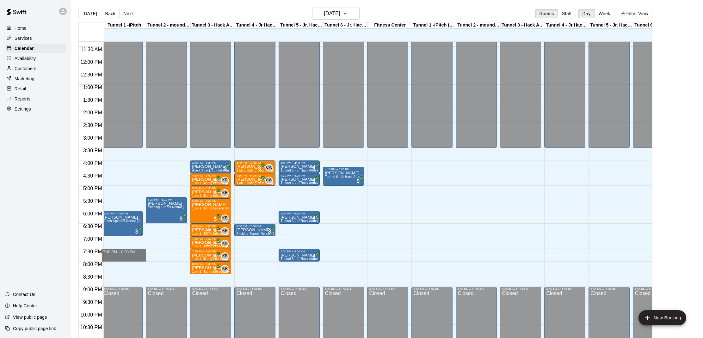
drag, startPoint x: 113, startPoint y: 252, endPoint x: 114, endPoint y: 256, distance: 3.5
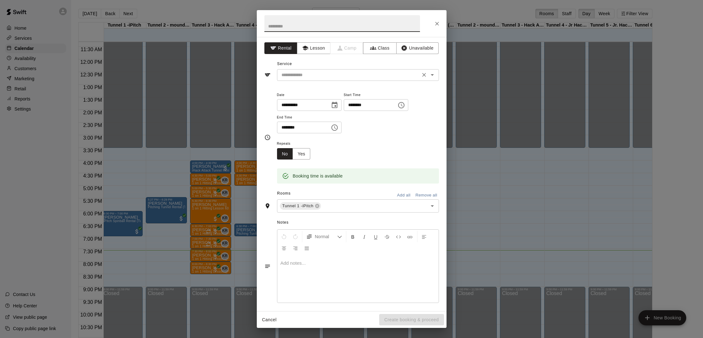
click at [312, 78] on input "text" at bounding box center [348, 75] width 139 height 8
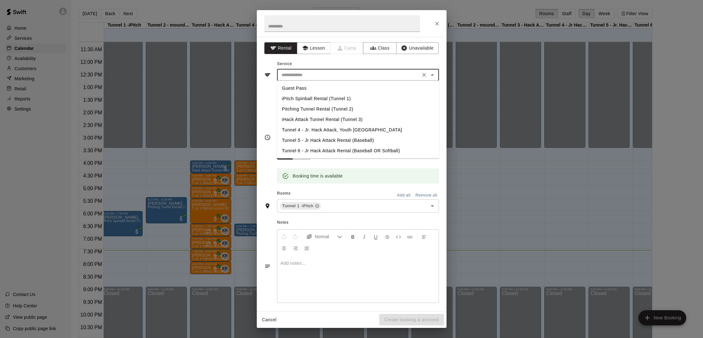
click at [310, 100] on li "iPitch Spinball Rental (Tunnel 1)" at bounding box center [358, 99] width 162 height 10
type input "**********"
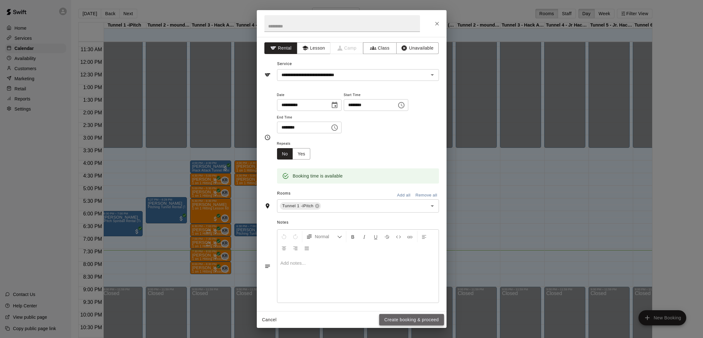
click at [385, 317] on button "Create booking & proceed" at bounding box center [411, 320] width 64 height 12
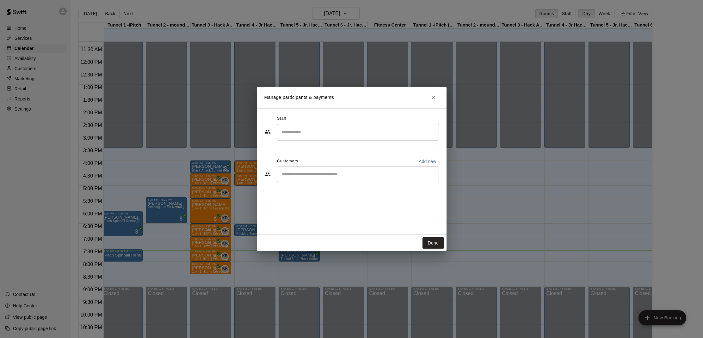
click at [313, 174] on input "Start typing to search customers..." at bounding box center [358, 174] width 156 height 6
type input "*****"
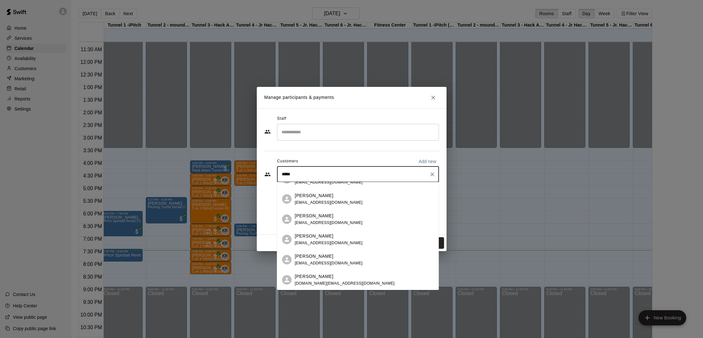
scroll to position [13, 0]
click at [318, 276] on p "[PERSON_NAME]" at bounding box center [314, 276] width 39 height 7
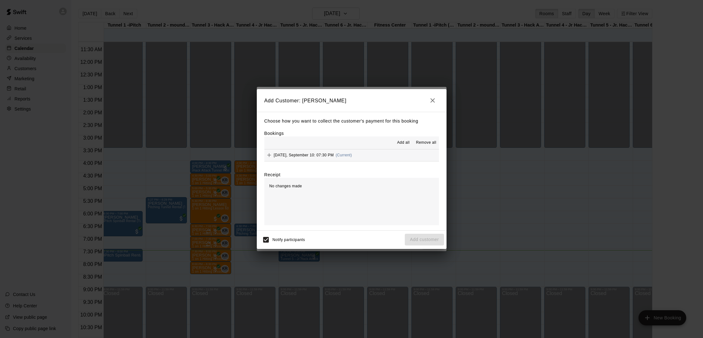
click at [398, 146] on span "Add all" at bounding box center [403, 143] width 13 height 6
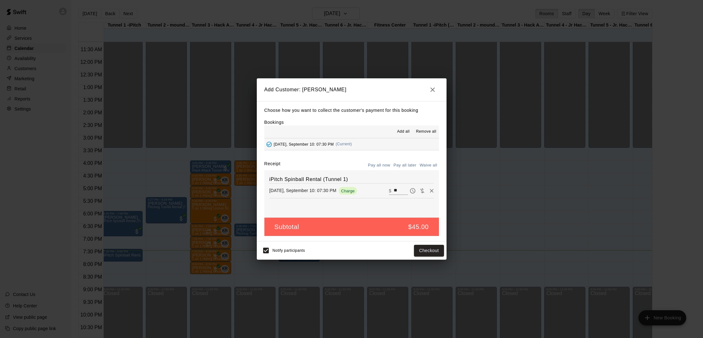
click at [430, 162] on button "Waive all" at bounding box center [428, 166] width 21 height 10
type input "*"
click at [427, 248] on button "Add customer" at bounding box center [424, 251] width 39 height 12
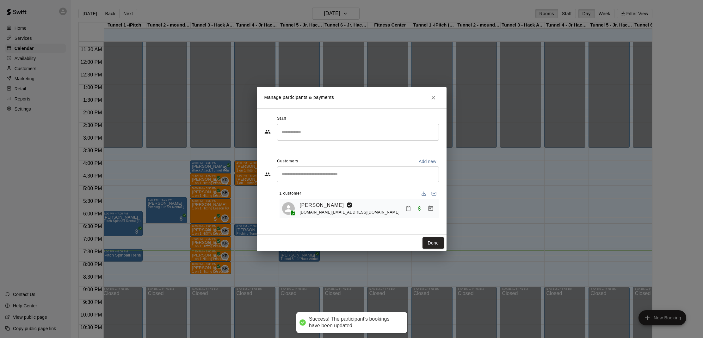
click at [407, 207] on rect "Mark attendance" at bounding box center [408, 206] width 2 height 1
click at [424, 209] on li "[PERSON_NAME] attended" at bounding box center [449, 211] width 74 height 10
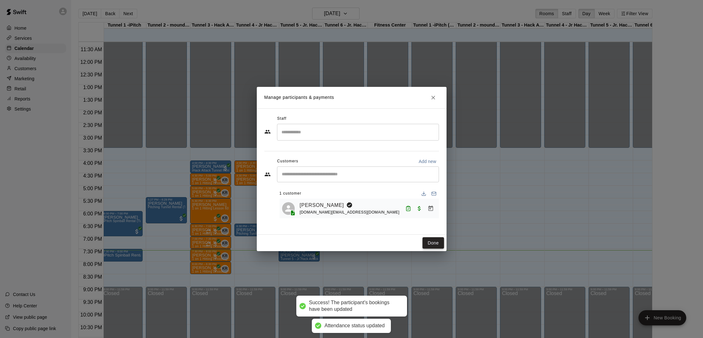
click at [435, 239] on button "Done" at bounding box center [432, 243] width 21 height 12
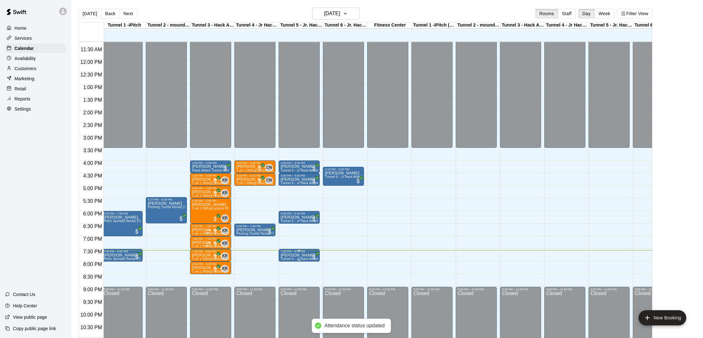
click at [302, 252] on div "7:30 PM – 8:00 PM" at bounding box center [298, 251] width 37 height 3
click at [287, 268] on img "edit" at bounding box center [286, 271] width 7 height 7
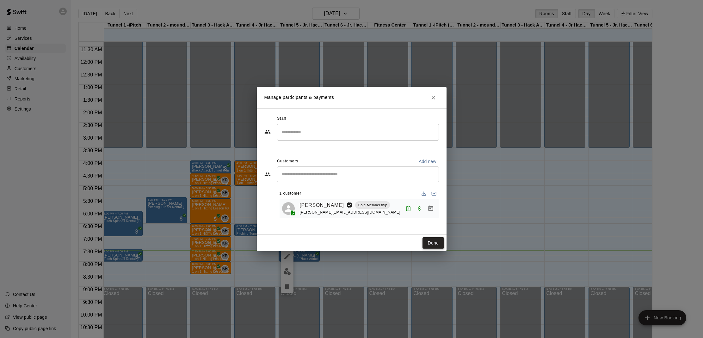
click at [436, 246] on button "Done" at bounding box center [432, 243] width 21 height 12
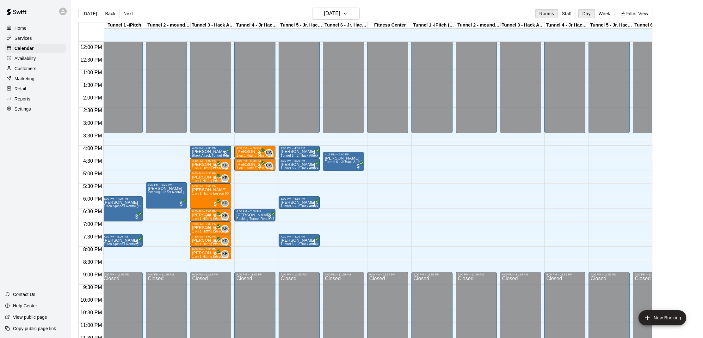
scroll to position [301, 2]
click at [211, 255] on span "1 on 1 Hitting Lesson ([PERSON_NAME])" at bounding box center [223, 256] width 63 height 3
click at [197, 278] on img "edit" at bounding box center [198, 276] width 7 height 7
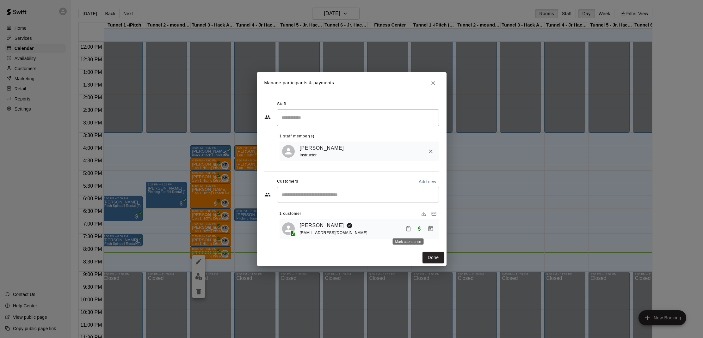
click at [407, 227] on icon "Mark attendance" at bounding box center [408, 229] width 4 height 4
click at [426, 231] on p "[PERSON_NAME] attended" at bounding box center [452, 232] width 56 height 6
click at [424, 254] on button "Done" at bounding box center [432, 258] width 21 height 12
